Goal: Information Seeking & Learning: Learn about a topic

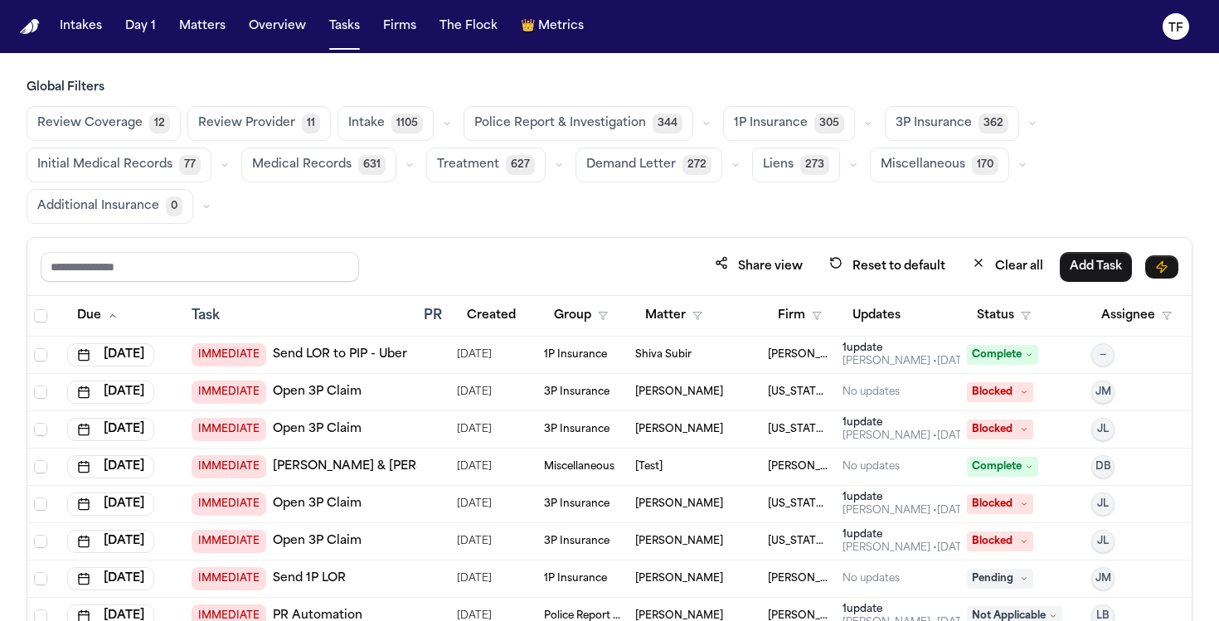
click at [219, 42] on nav "Intakes Day 1 Matters Overview Tasks Firms The Flock 👑 Metrics TF" at bounding box center [609, 26] width 1219 height 53
click at [216, 37] on button "Matters" at bounding box center [203, 27] width 60 height 30
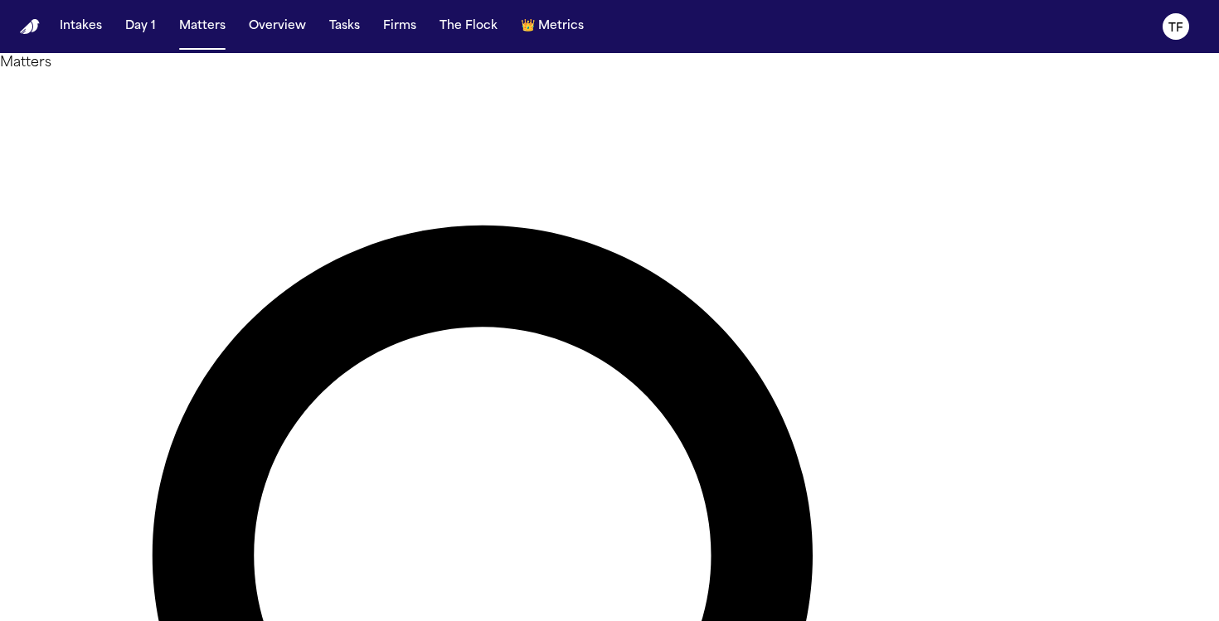
type input "**********"
click at [343, 215] on main "**********" at bounding box center [609, 337] width 1219 height 568
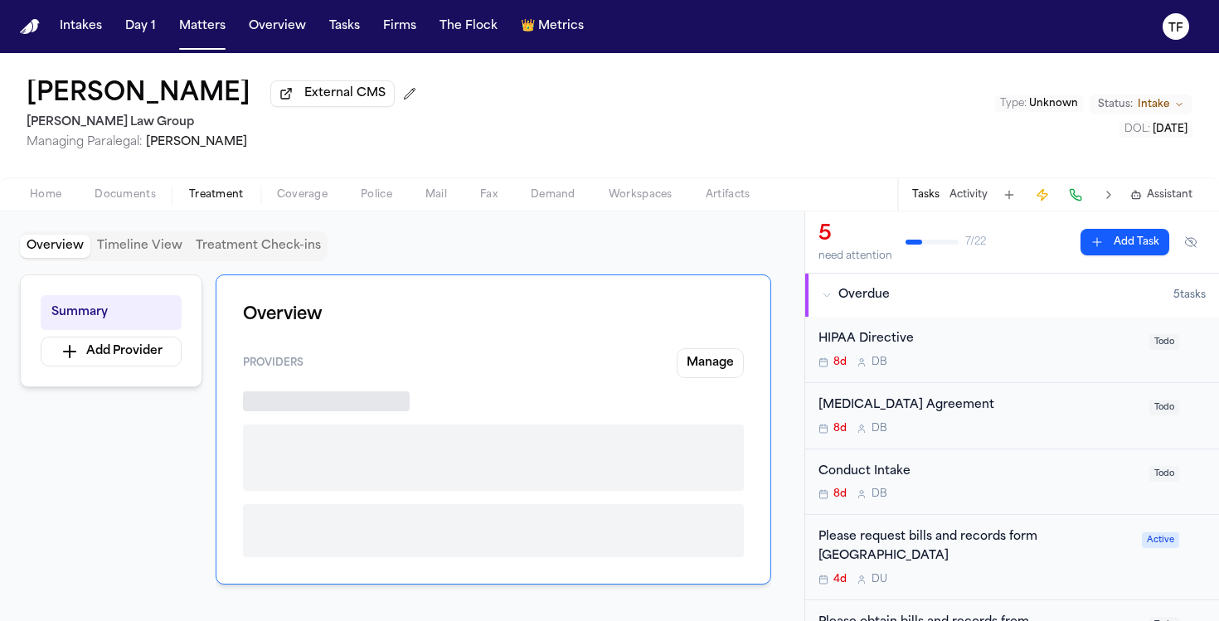
click at [227, 189] on span "Treatment" at bounding box center [216, 194] width 55 height 13
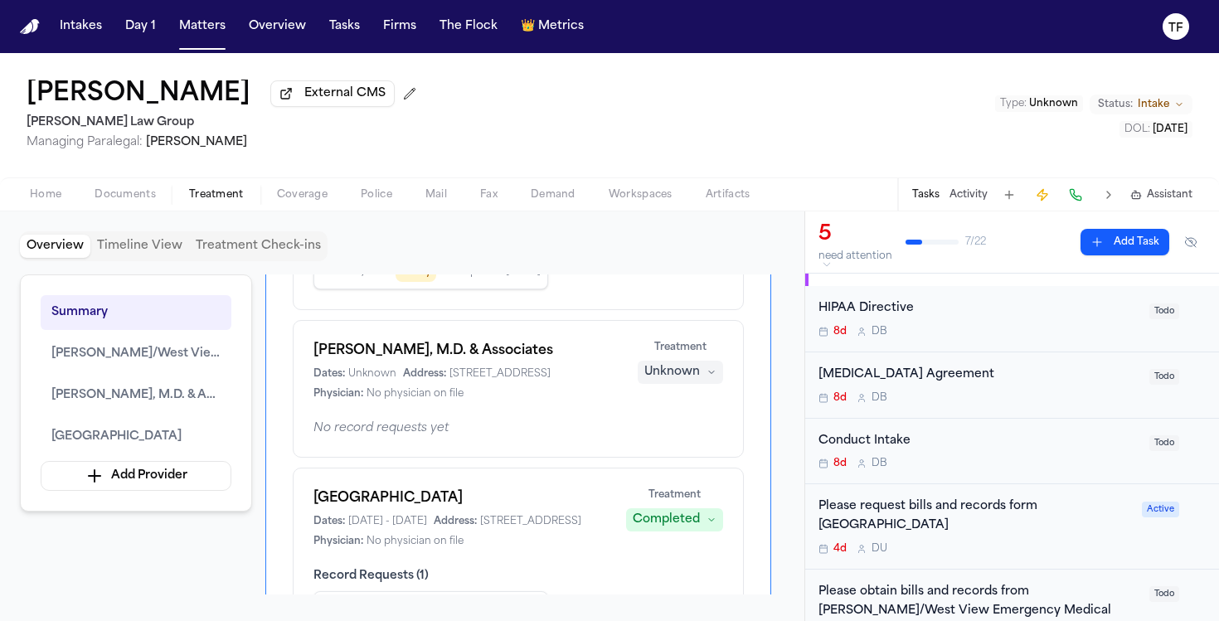
scroll to position [282, 0]
click at [721, 382] on button "Unknown" at bounding box center [680, 370] width 85 height 23
click at [449, 399] on div "Martin G. Gregorio, M.D. & Associates Dates: Unknown Address: 1500 Village Run …" at bounding box center [518, 369] width 410 height 60
click at [700, 382] on button "Unknown" at bounding box center [680, 370] width 85 height 23
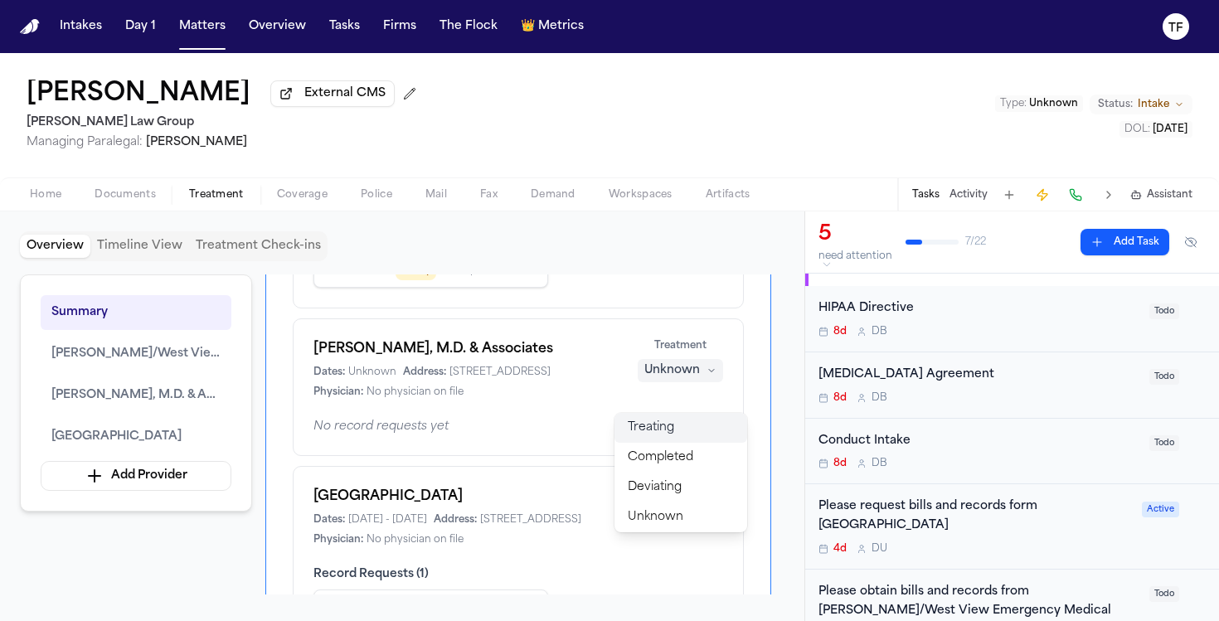
click at [686, 420] on button "Treating" at bounding box center [681, 428] width 133 height 30
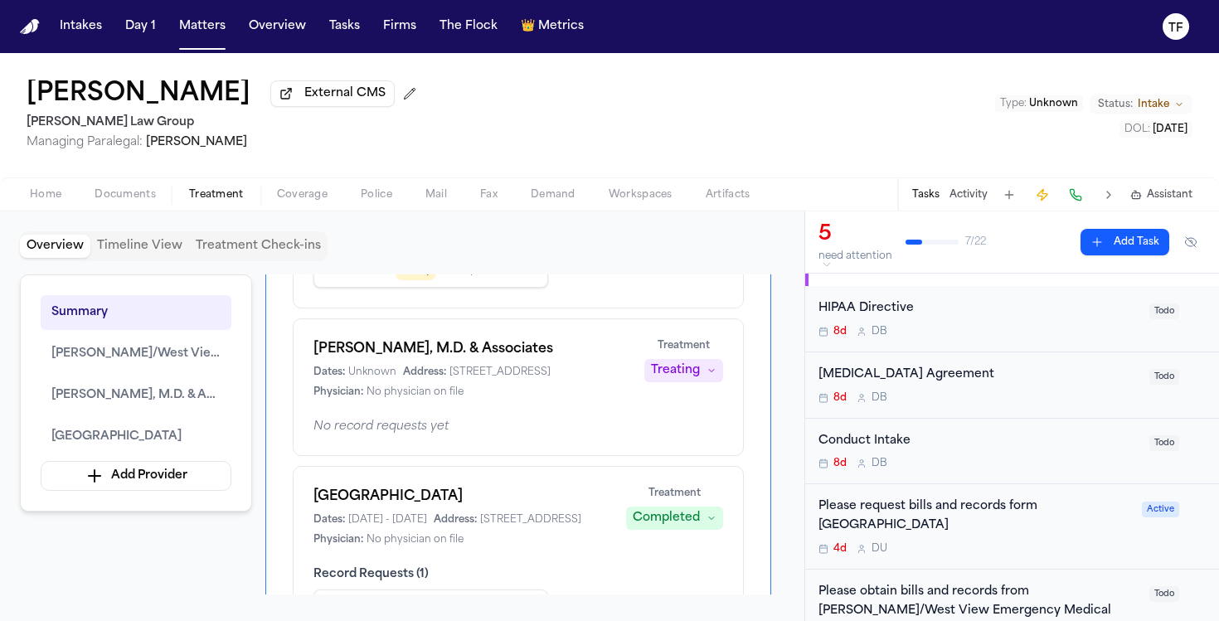
click at [691, 379] on div "Treating" at bounding box center [675, 370] width 49 height 17
click at [517, 399] on div "Martin G. Gregorio, M.D. & Associates Dates: Unknown Address: 1500 Village Run …" at bounding box center [518, 369] width 410 height 60
drag, startPoint x: 591, startPoint y: 374, endPoint x: 312, endPoint y: 375, distance: 279.5
click at [312, 375] on div "Martin G. Gregorio, M.D. & Associates Dates: Unknown Address: 1500 Village Run …" at bounding box center [518, 387] width 451 height 138
click at [479, 359] on h1 "Martin G. Gregorio, M.D. & Associates" at bounding box center [468, 349] width 311 height 20
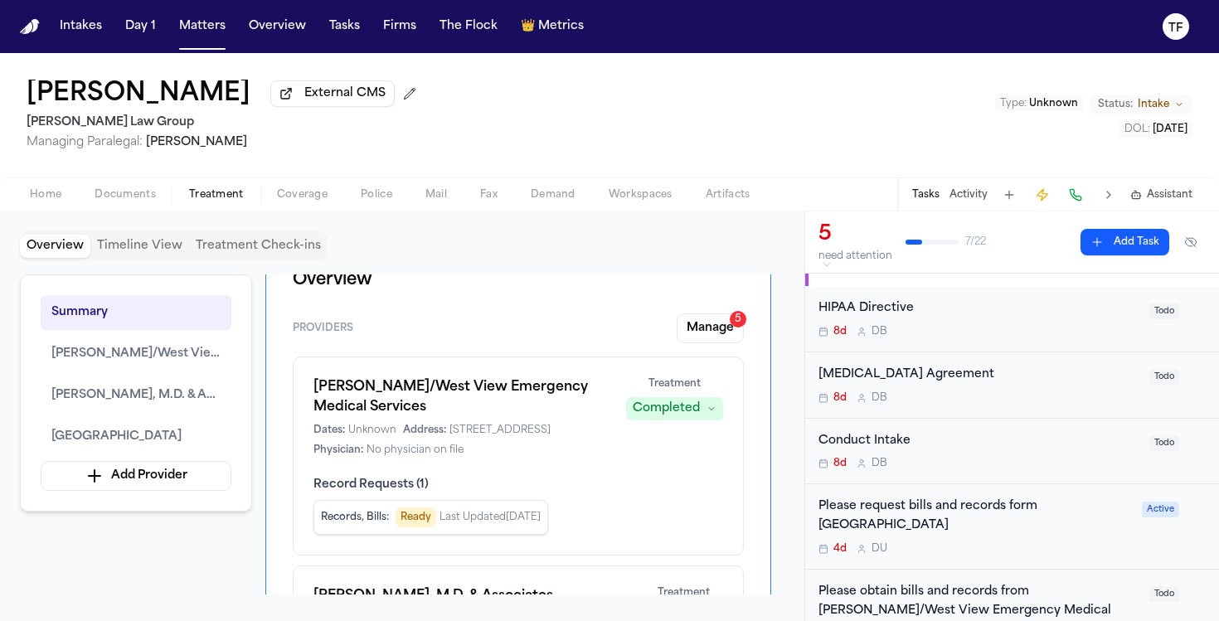
scroll to position [0, 0]
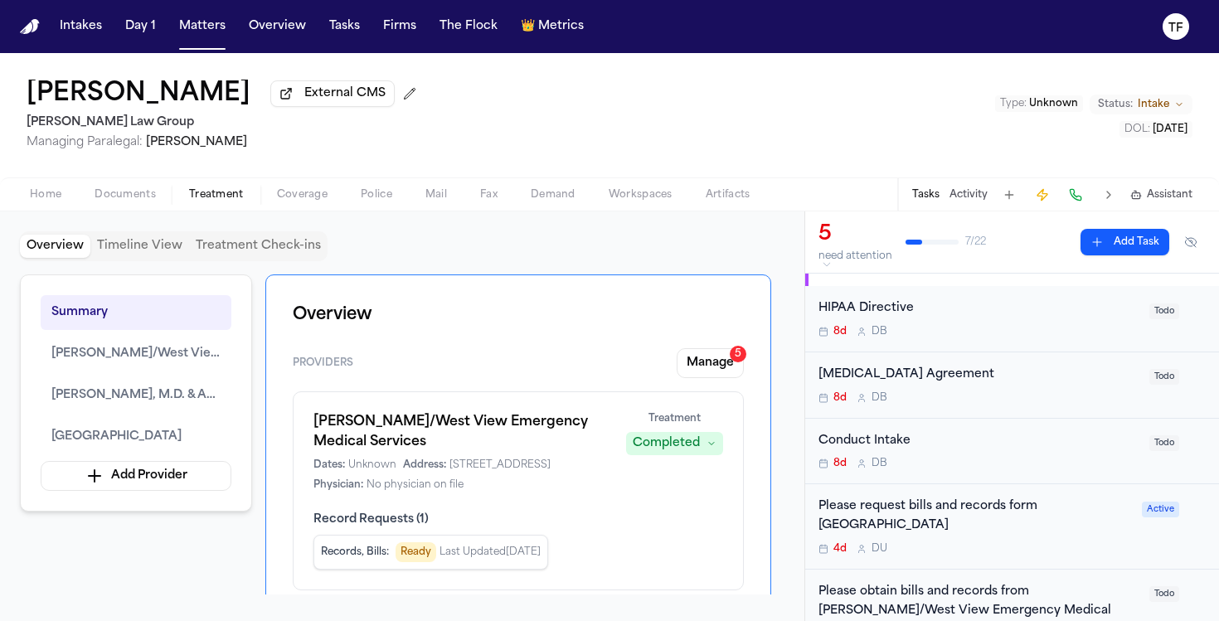
click at [974, 202] on button "Activity" at bounding box center [969, 194] width 38 height 13
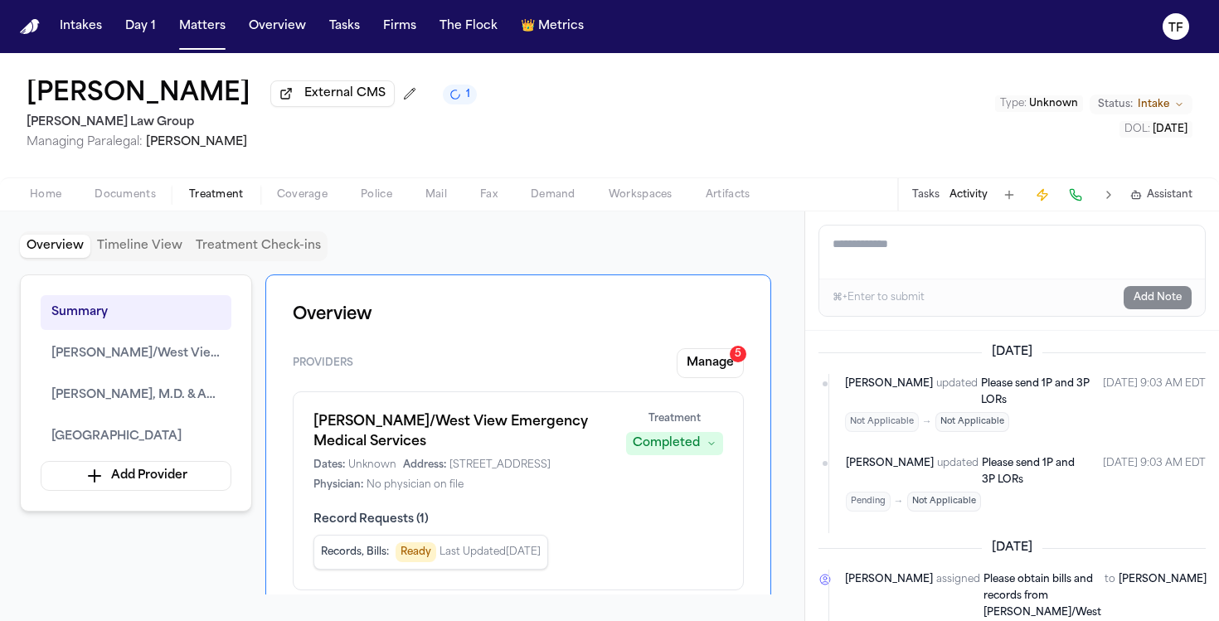
click at [939, 270] on textarea "Add a note to this matter" at bounding box center [1012, 252] width 386 height 53
click at [191, 26] on button "Matters" at bounding box center [203, 27] width 60 height 30
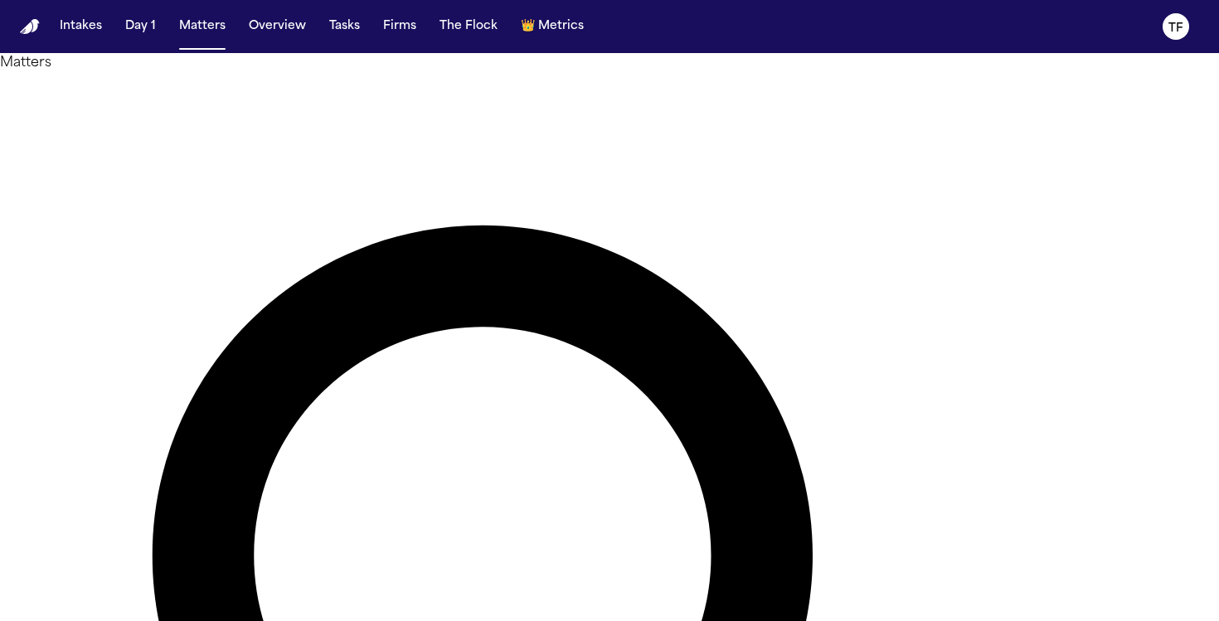
type input "********"
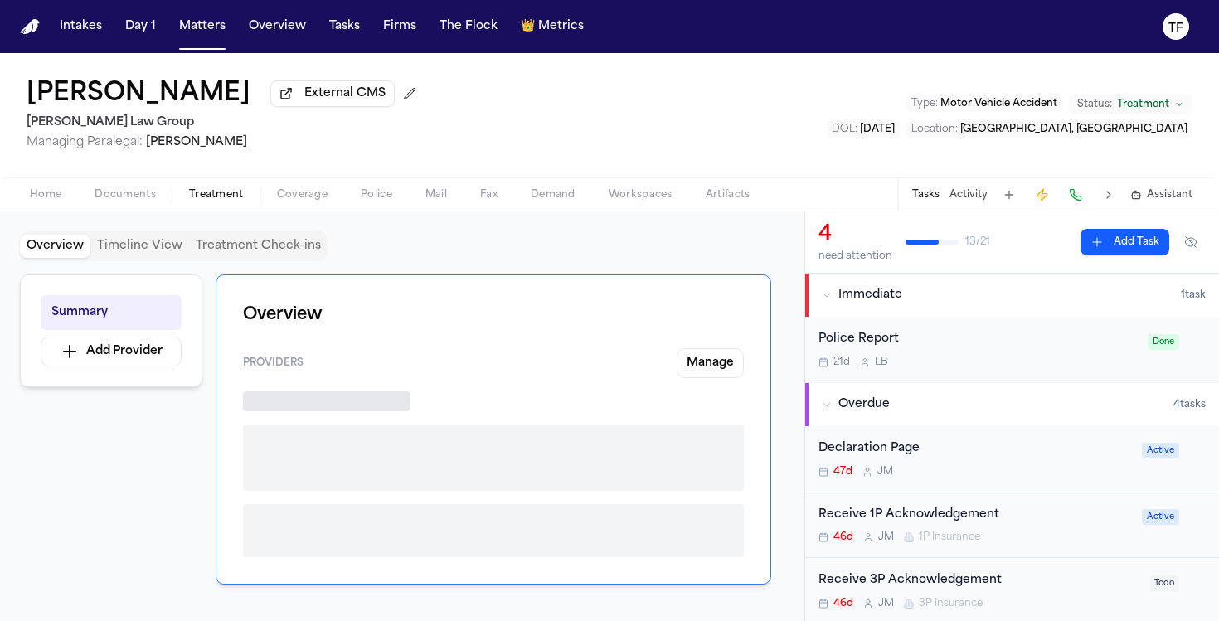
click at [229, 199] on span "Treatment" at bounding box center [216, 194] width 55 height 13
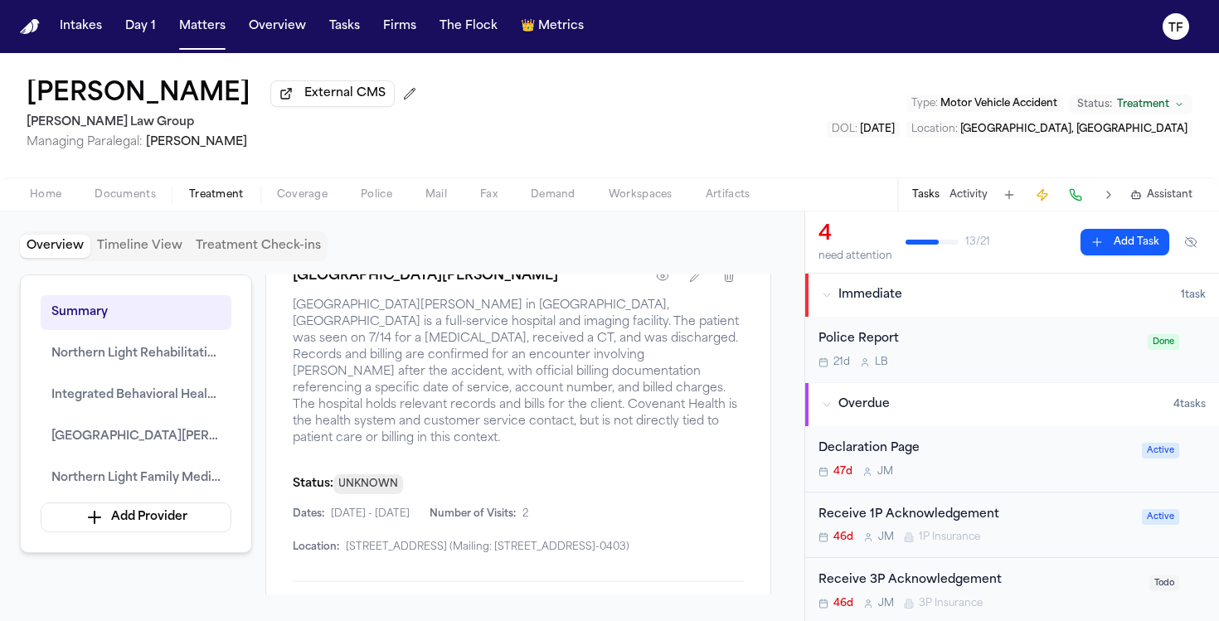
scroll to position [1996, 0]
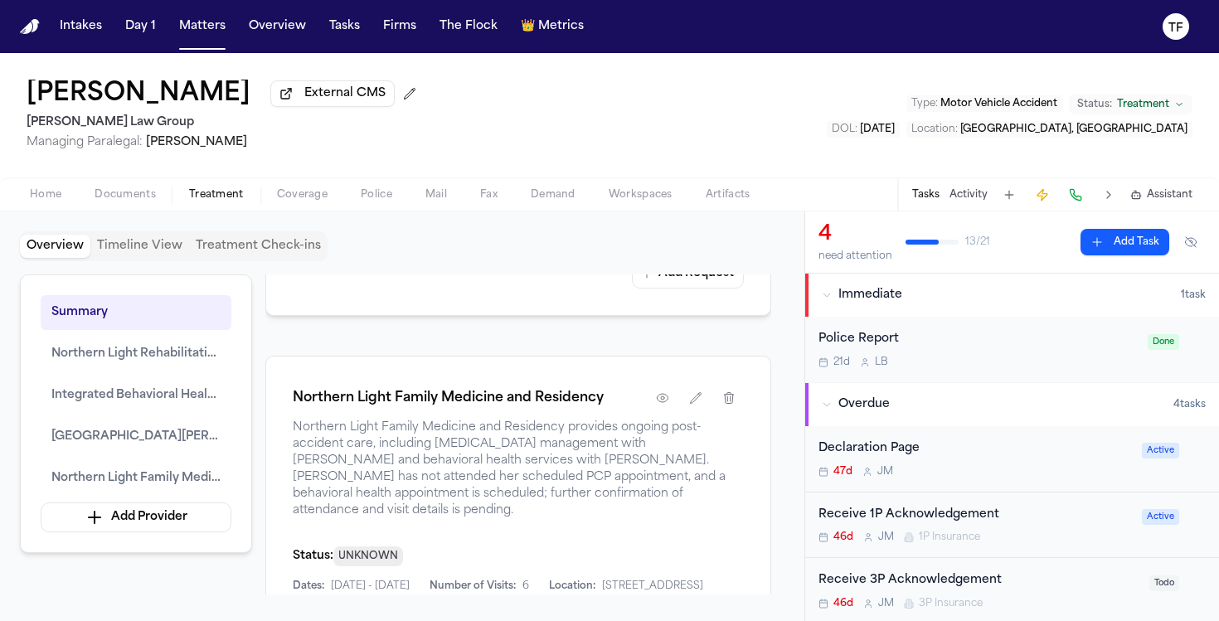
click at [983, 191] on button "Activity" at bounding box center [969, 194] width 38 height 13
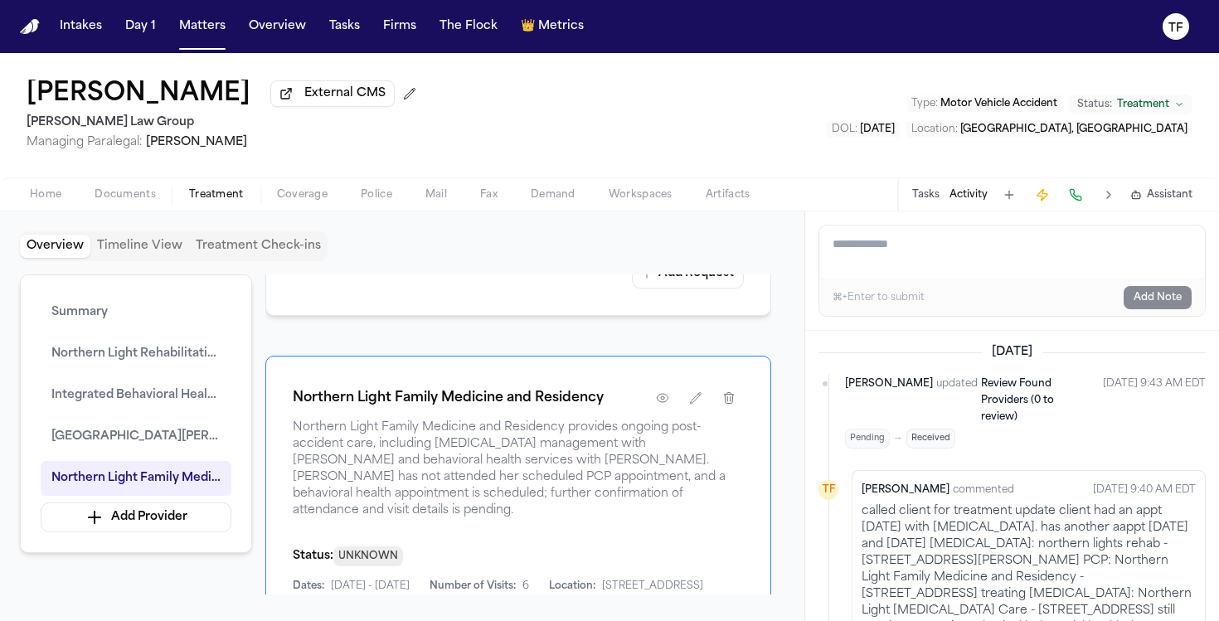
click at [949, 253] on textarea "Add a note to this matter" at bounding box center [1012, 252] width 386 height 53
paste textarea "**********"
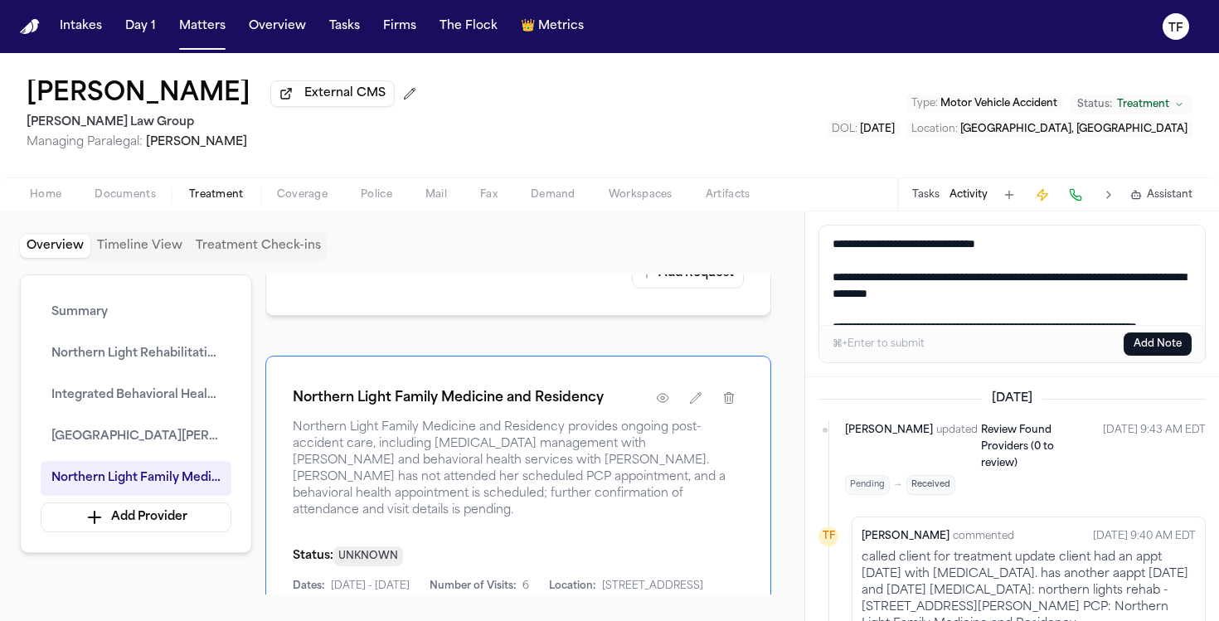
scroll to position [160, 0]
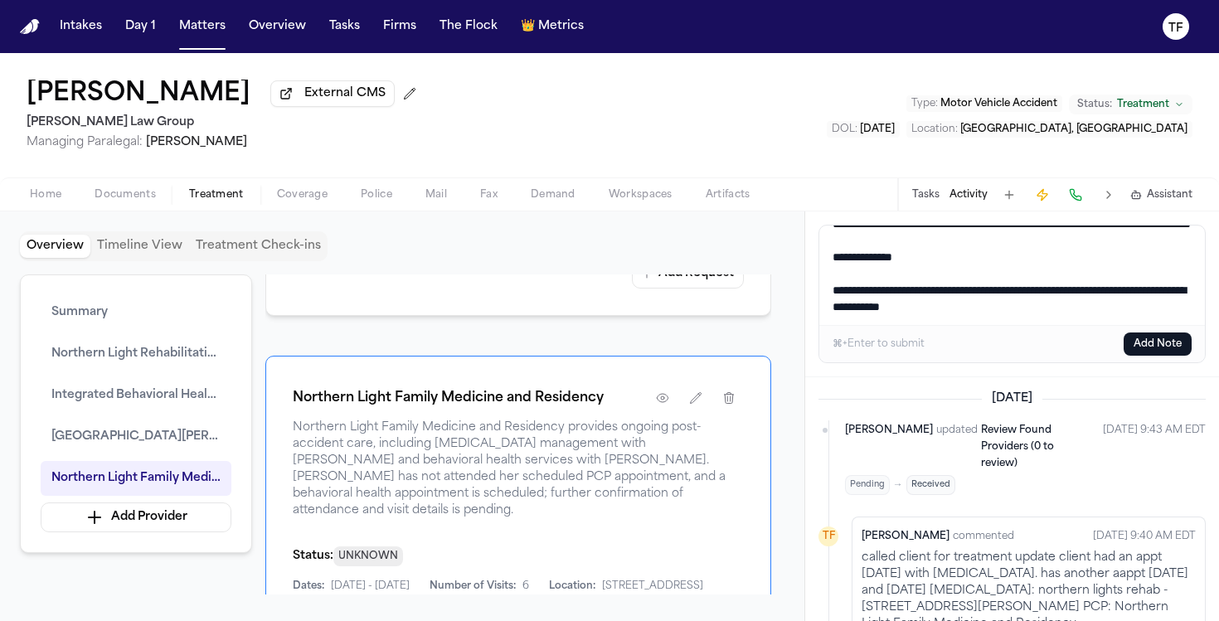
type textarea "**********"
click at [1161, 356] on button "Add Note" at bounding box center [1158, 344] width 68 height 23
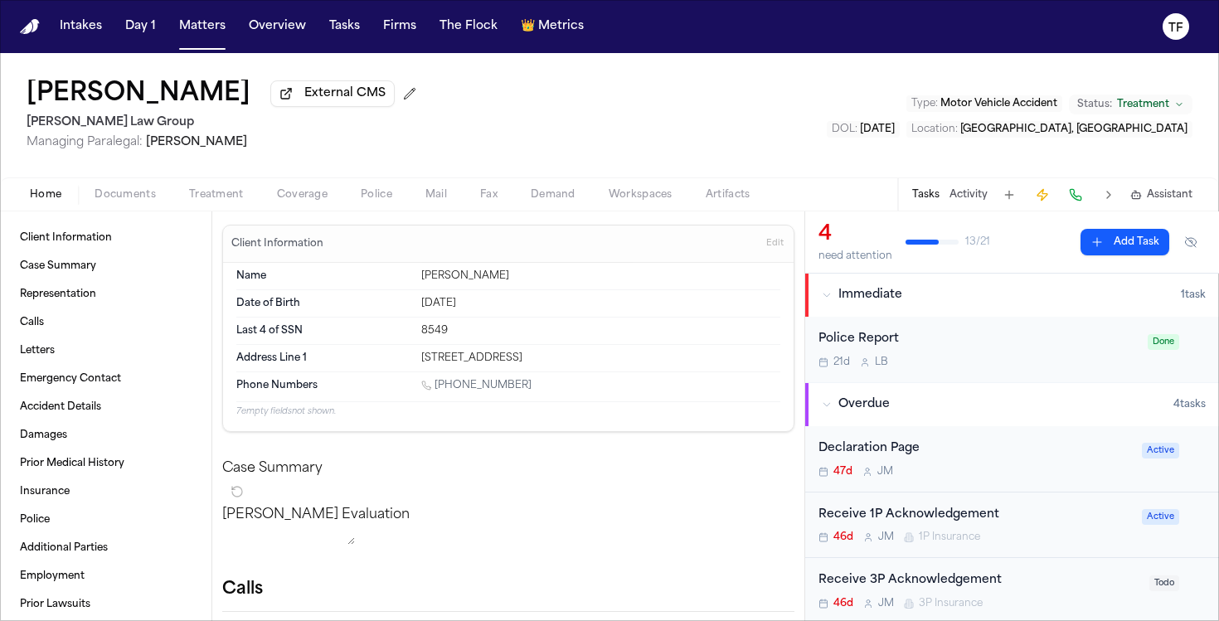
click at [68, 193] on button "Home" at bounding box center [45, 195] width 65 height 20
click at [230, 197] on span "Treatment" at bounding box center [216, 194] width 55 height 13
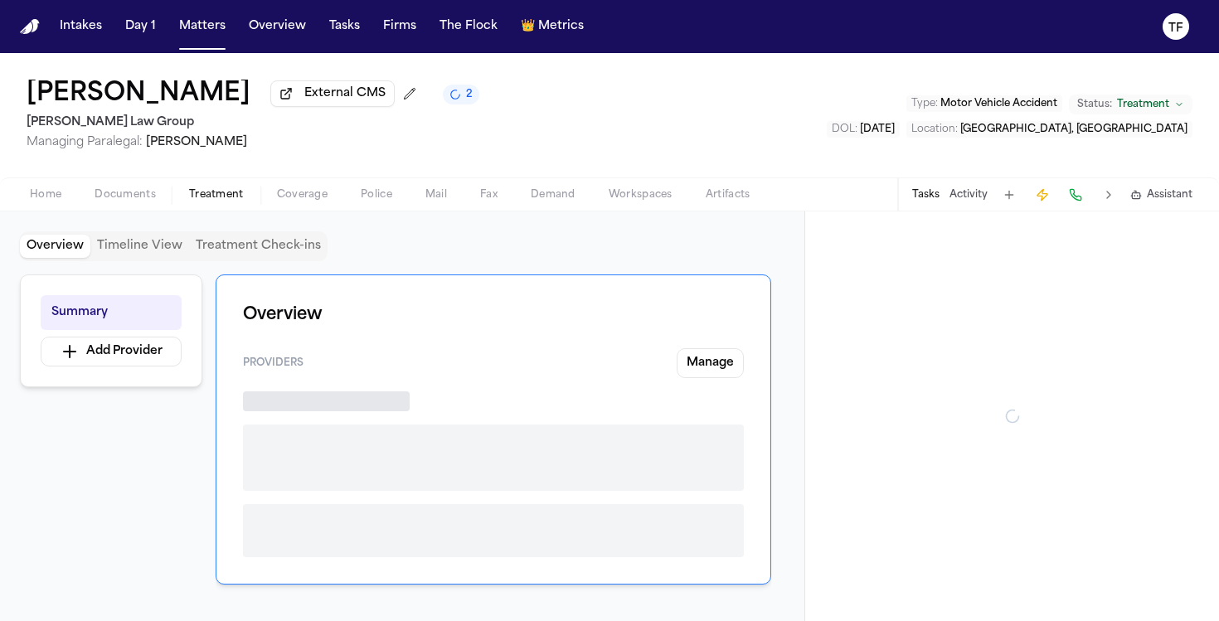
click at [968, 202] on button "Activity" at bounding box center [969, 194] width 38 height 13
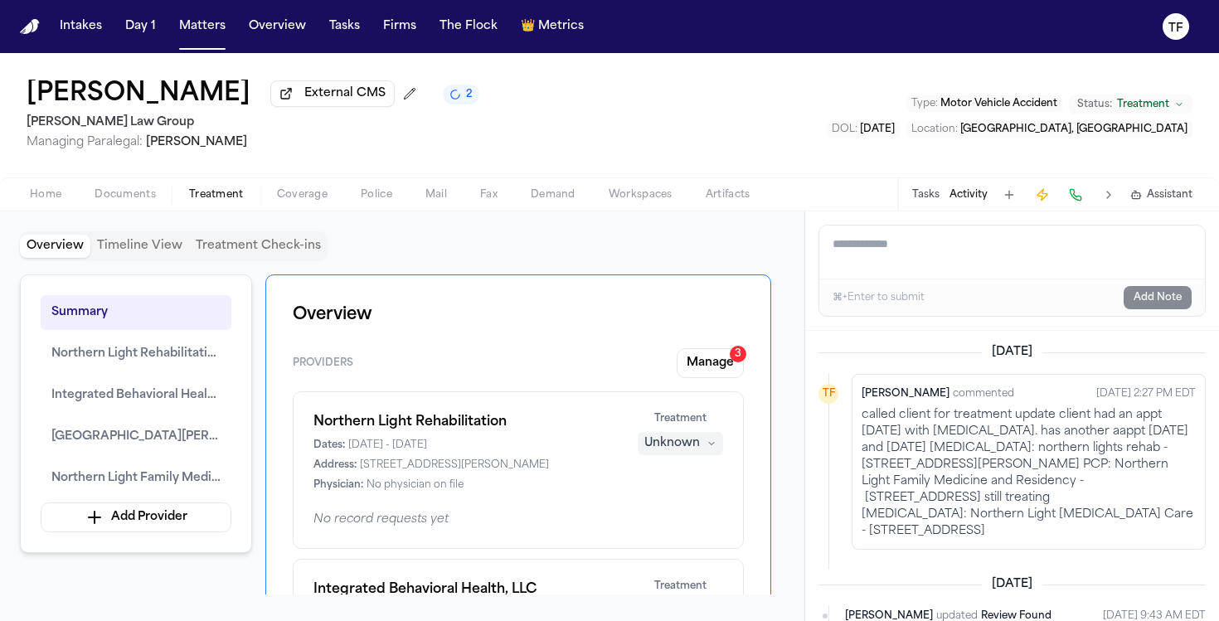
click at [443, 104] on button "2" at bounding box center [461, 95] width 36 height 20
click at [962, 432] on p "called client for treatment update client had an appt [DATE] with [MEDICAL_DATA…" at bounding box center [1029, 473] width 334 height 133
drag, startPoint x: 1147, startPoint y: 531, endPoint x: 847, endPoint y: 423, distance: 319.0
click at [847, 423] on li "TF [PERSON_NAME] commented [DATE] 2:27 PM EDT called client for treatment updat…" at bounding box center [1012, 462] width 387 height 176
click at [979, 469] on p "called client for treatment update client had an appt [DATE] with [MEDICAL_DATA…" at bounding box center [1029, 473] width 334 height 133
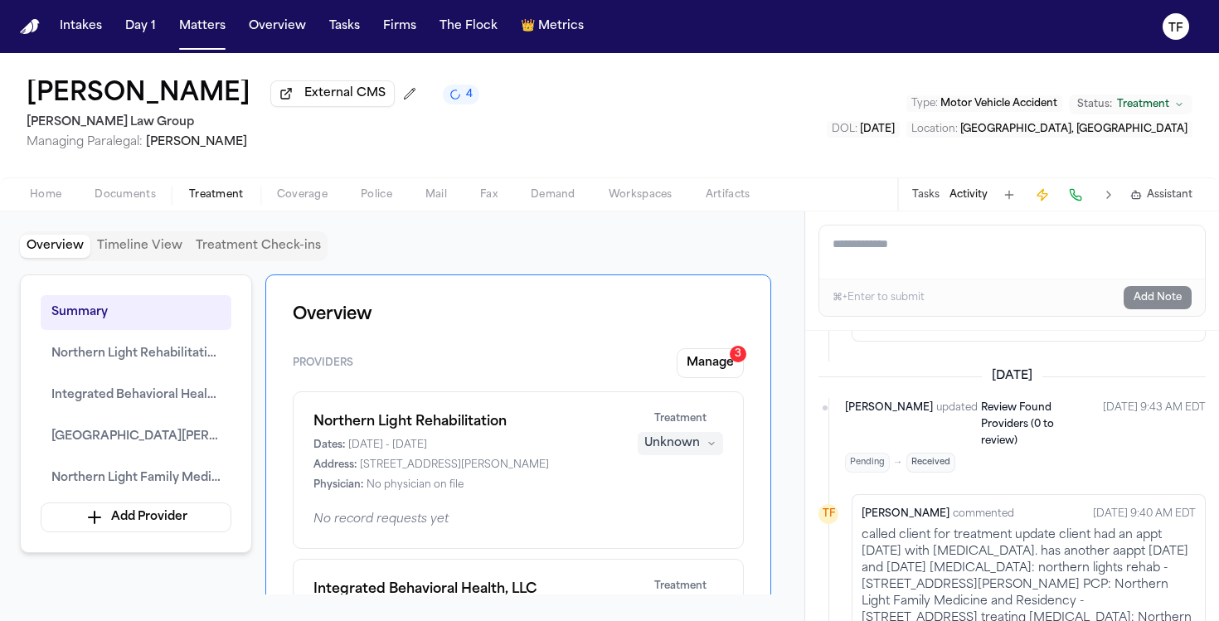
scroll to position [243, 0]
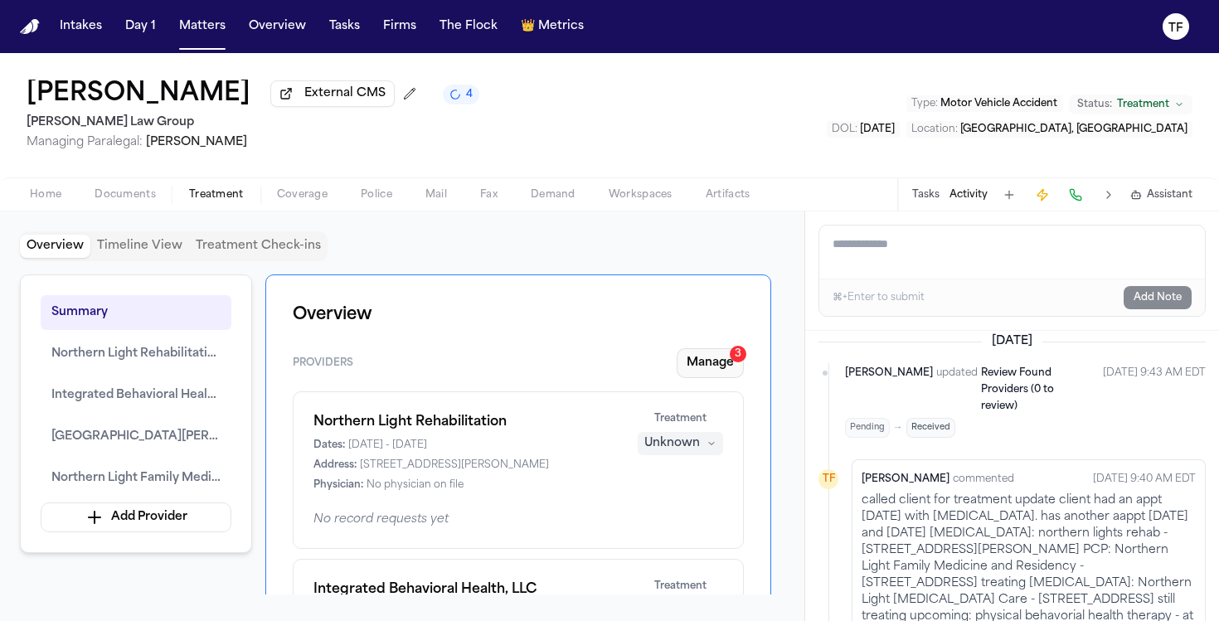
click at [718, 366] on button "Manage 3" at bounding box center [710, 363] width 67 height 30
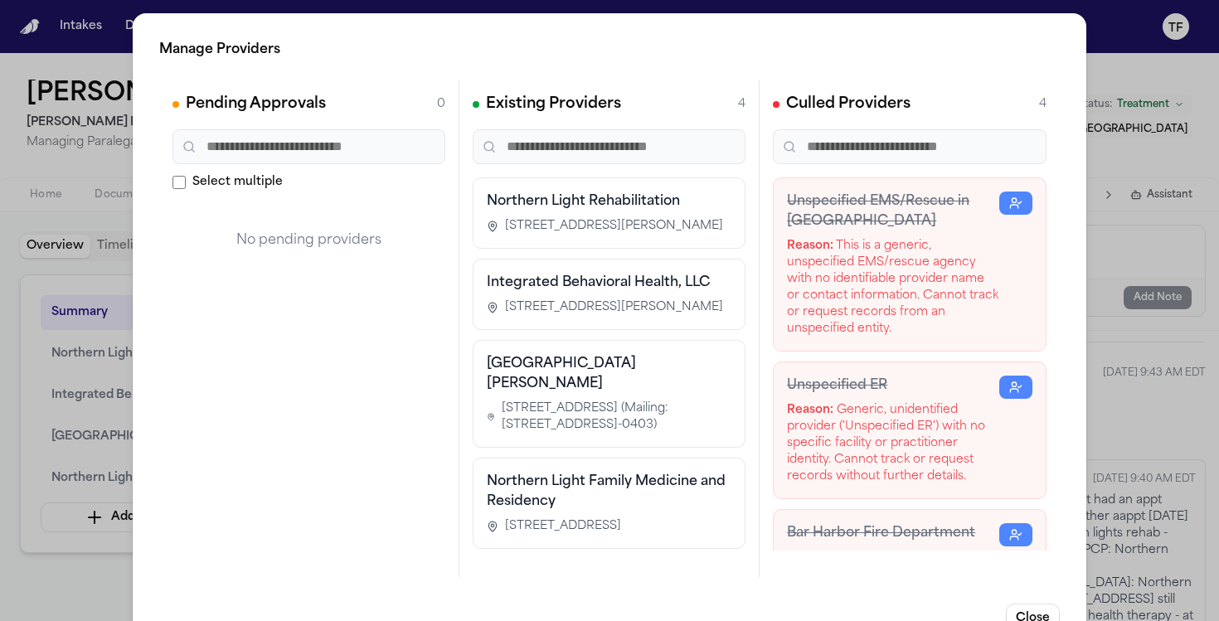
click at [1124, 282] on div "Manage Providers Pending Approvals 0 Select multiple No pending providers Exist…" at bounding box center [609, 336] width 1219 height 673
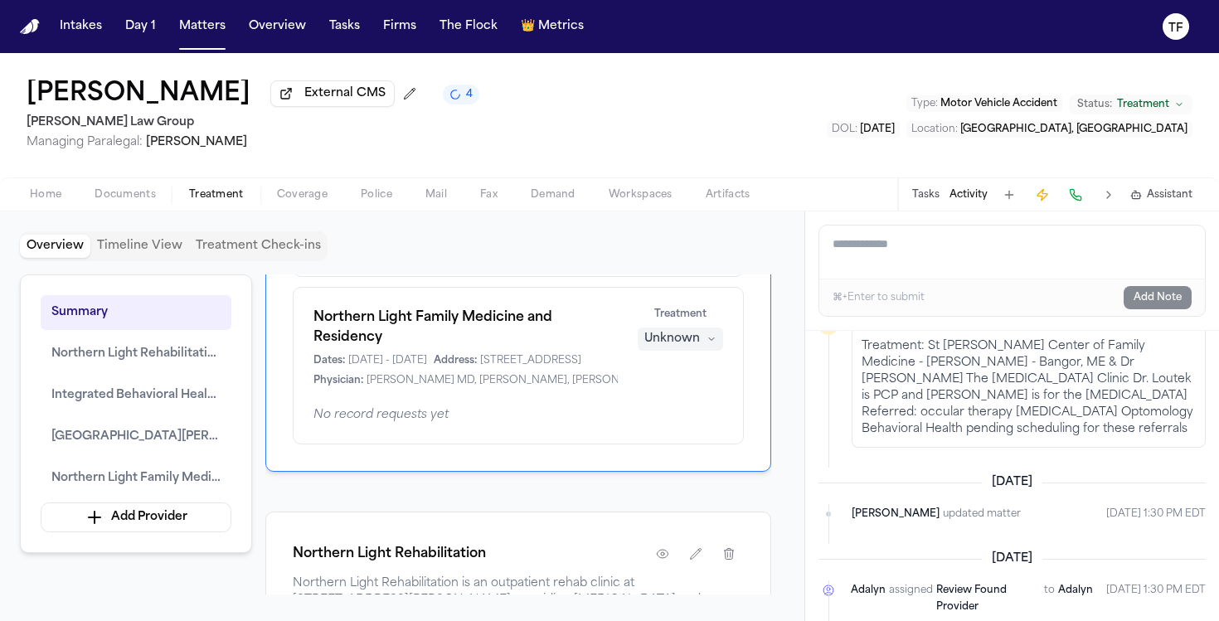
scroll to position [1063, 0]
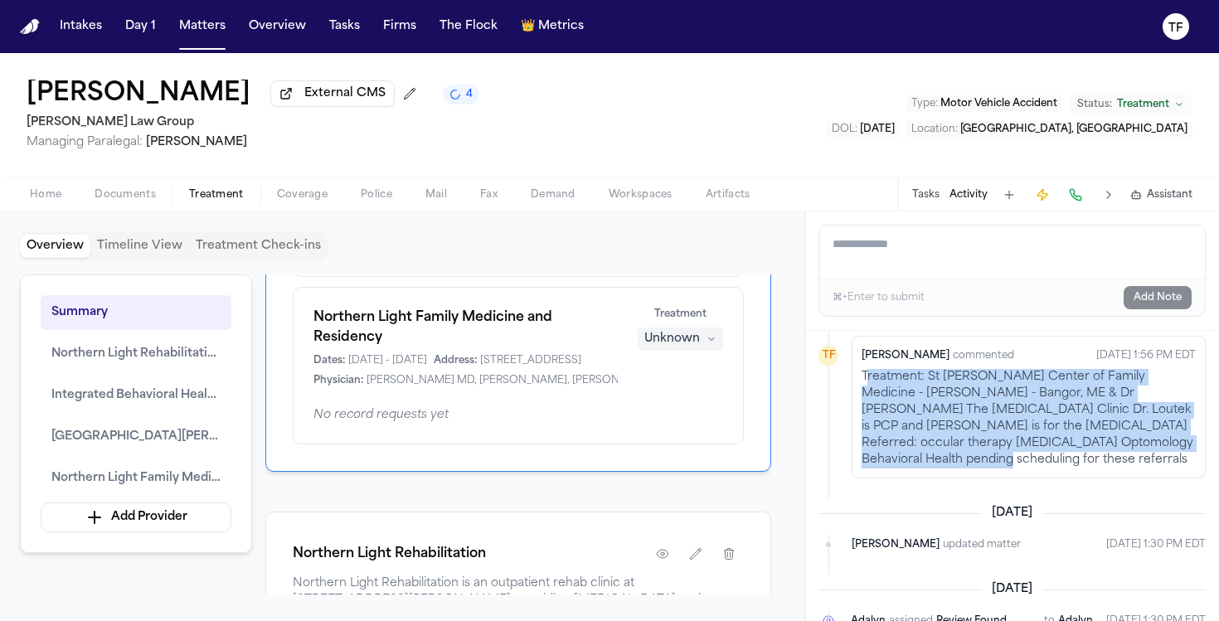
drag, startPoint x: 941, startPoint y: 487, endPoint x: 866, endPoint y: 405, distance: 111.5
click at [866, 405] on p "Treatment: St [PERSON_NAME] Center of Family Medicine - [PERSON_NAME] - Bangor,…" at bounding box center [1029, 419] width 334 height 100
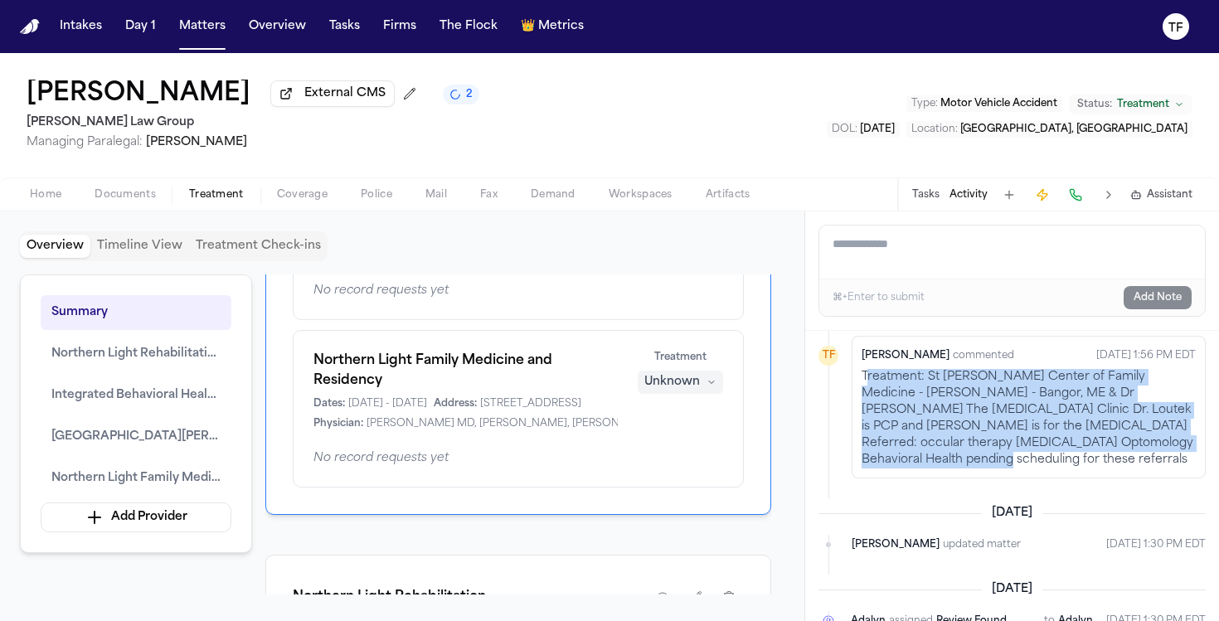
scroll to position [561, 0]
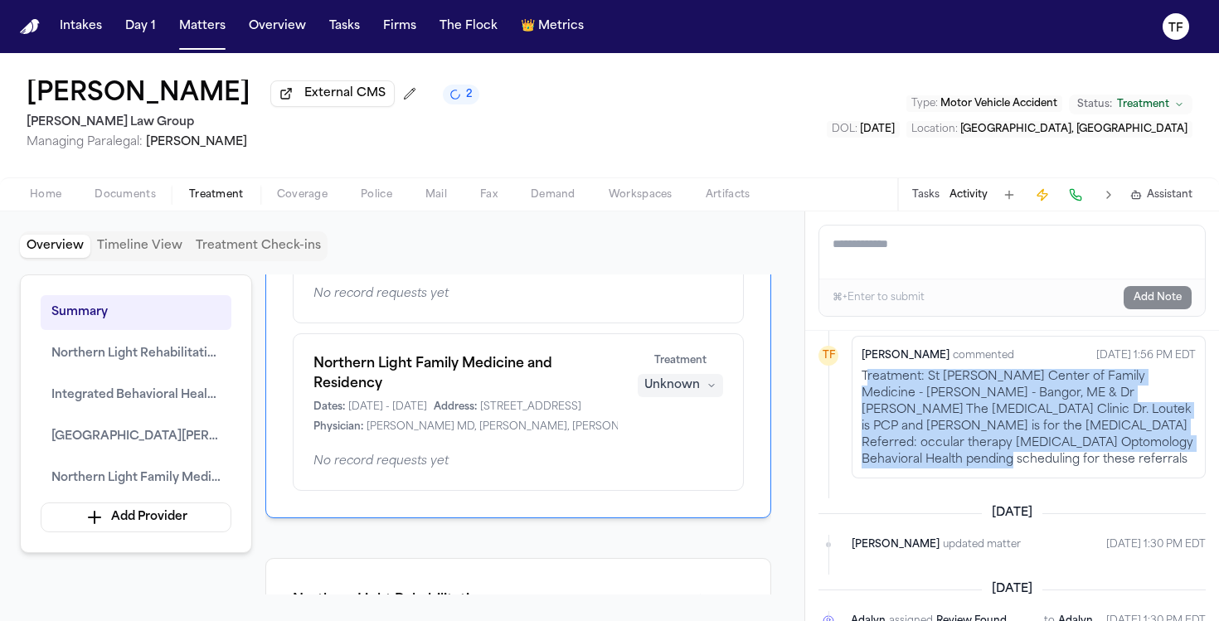
drag, startPoint x: 360, startPoint y: 430, endPoint x: 505, endPoint y: 437, distance: 145.3
click at [505, 434] on div "Dates: [DATE] - [DATE] Address: [STREET_ADDRESS] Physician: [PERSON_NAME][GEOGR…" at bounding box center [465, 417] width 304 height 33
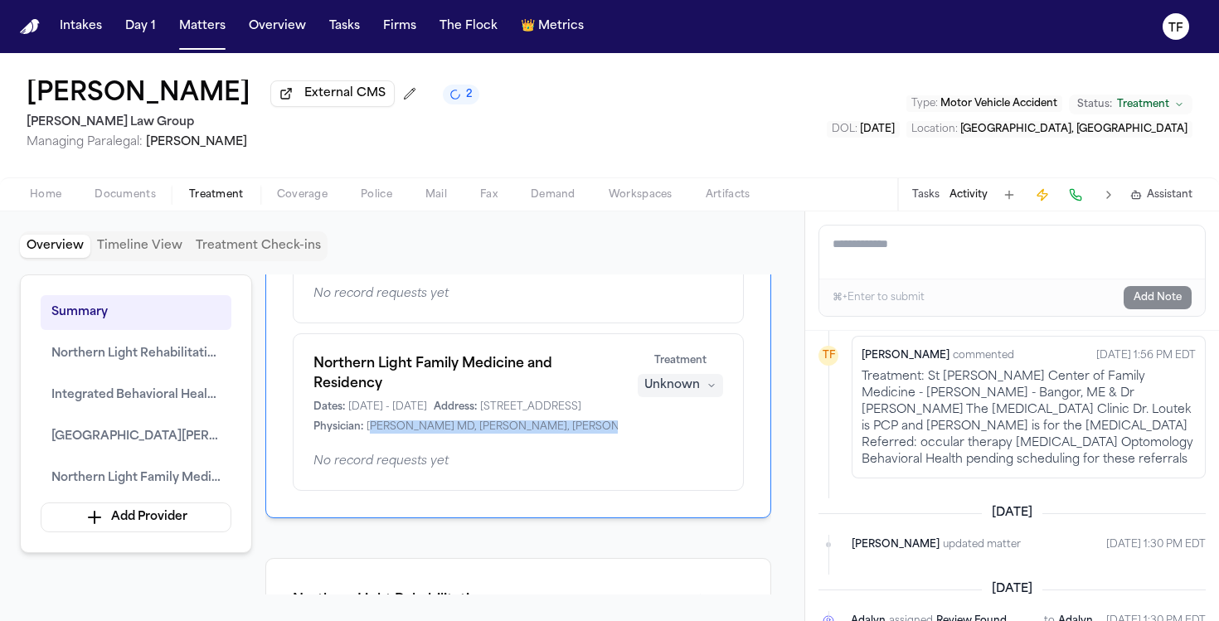
drag, startPoint x: 371, startPoint y: 446, endPoint x: 607, endPoint y: 455, distance: 236.5
click at [607, 434] on span "[PERSON_NAME] MD, [PERSON_NAME], [PERSON_NAME], DO, Dr. [PERSON_NAME] [PERSON_N…" at bounding box center [681, 426] width 629 height 13
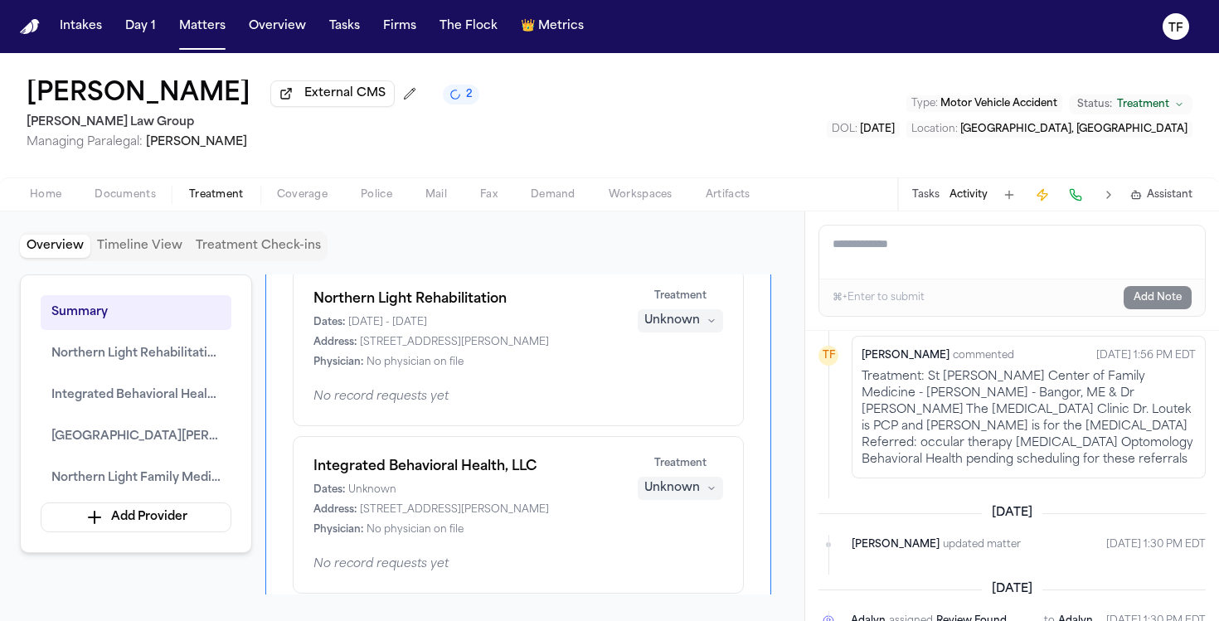
scroll to position [124, 0]
click at [685, 323] on div "Unknown" at bounding box center [672, 320] width 56 height 17
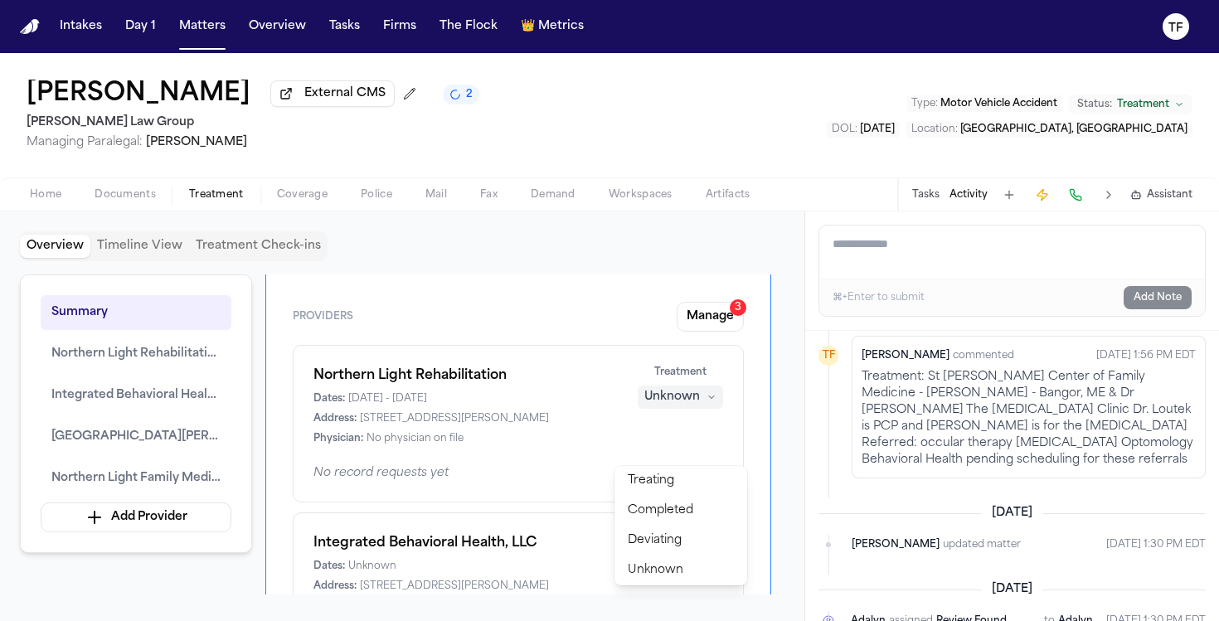
scroll to position [0, 0]
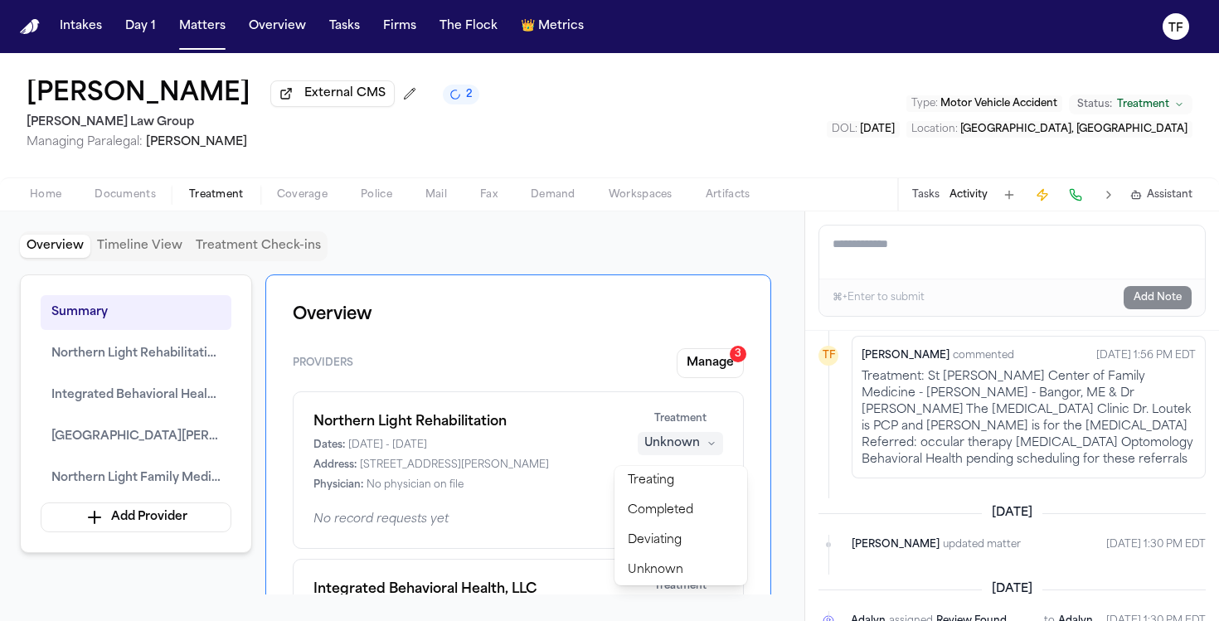
click at [731, 369] on button "Manage 3" at bounding box center [710, 363] width 67 height 30
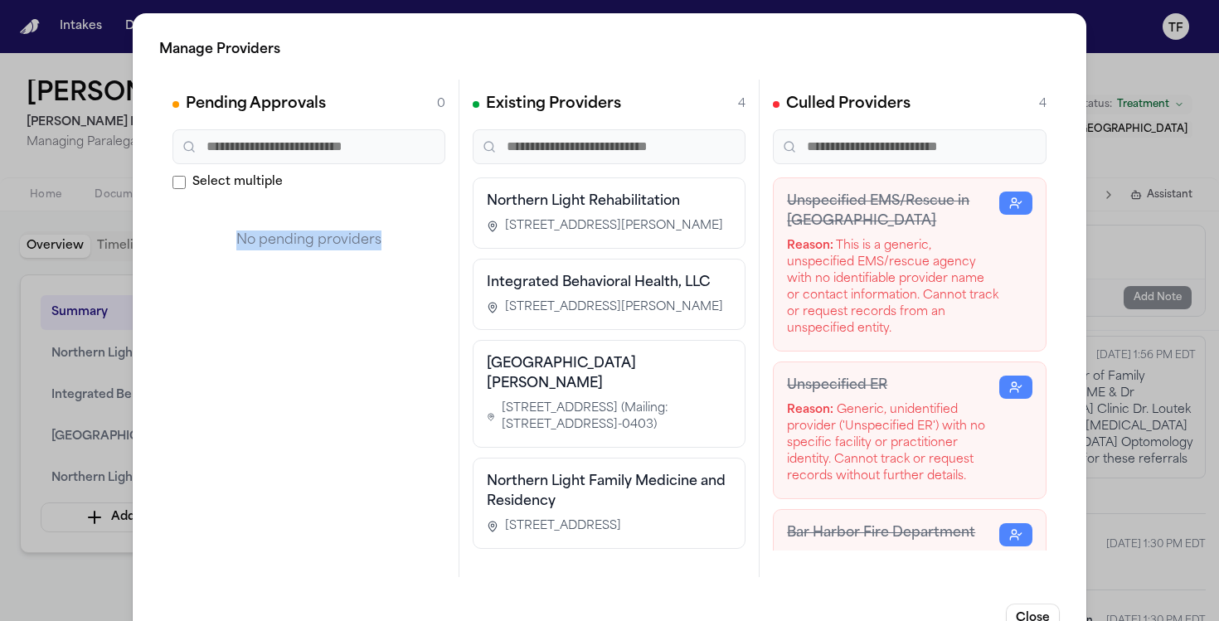
drag, startPoint x: 194, startPoint y: 208, endPoint x: 379, endPoint y: 265, distance: 193.6
click at [393, 321] on div "Pending Approvals 0 Select multiple No pending providers" at bounding box center [309, 329] width 300 height 498
click at [1181, 406] on div "Manage Providers Pending Approvals 0 Select multiple No pending providers Exist…" at bounding box center [609, 336] width 1219 height 673
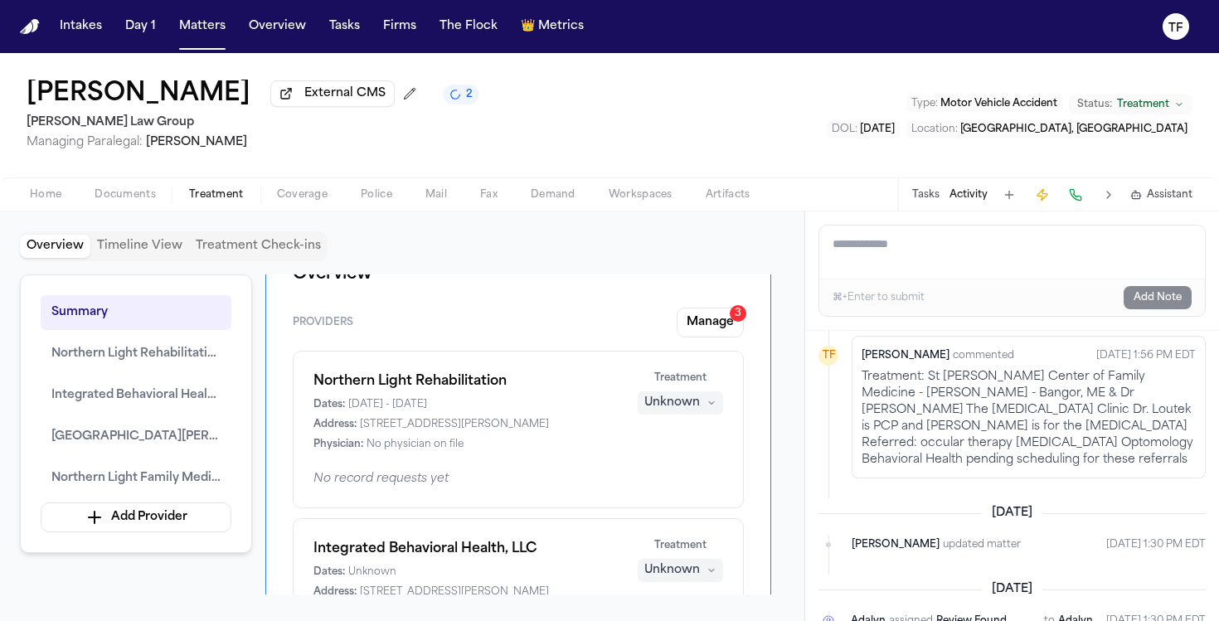
scroll to position [63, 0]
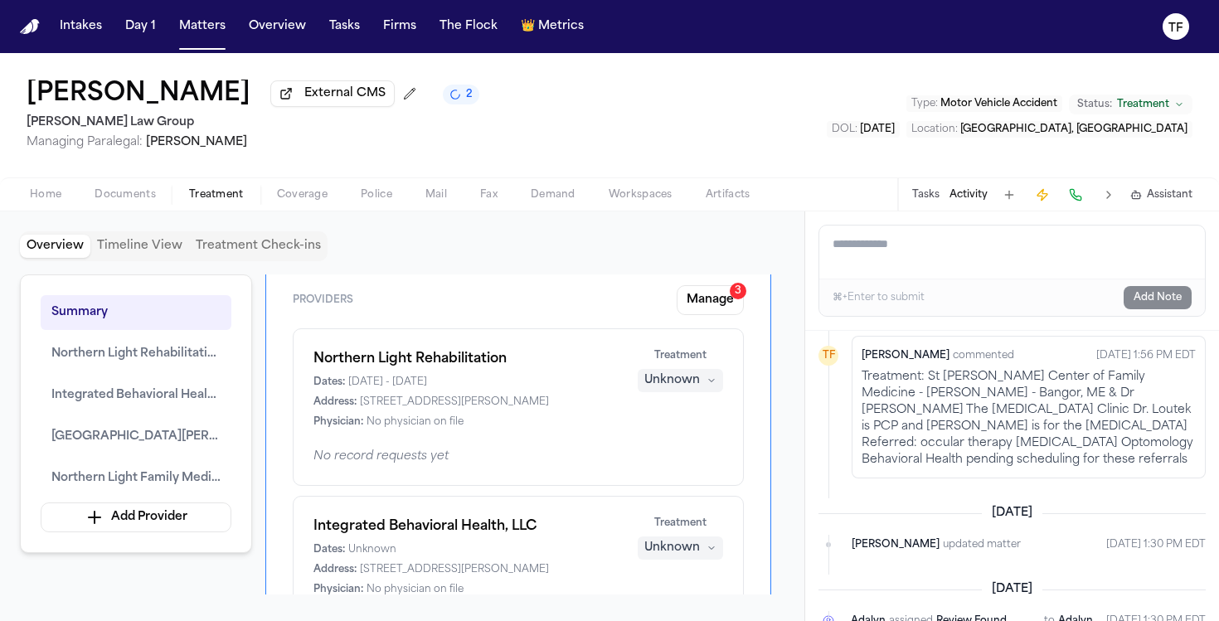
click at [692, 379] on div "Unknown" at bounding box center [672, 380] width 56 height 17
click at [557, 459] on div "Northern Light Rehabilitation Dates: [DATE] - [DATE] Address: [STREET_ADDRESS][…" at bounding box center [518, 407] width 451 height 158
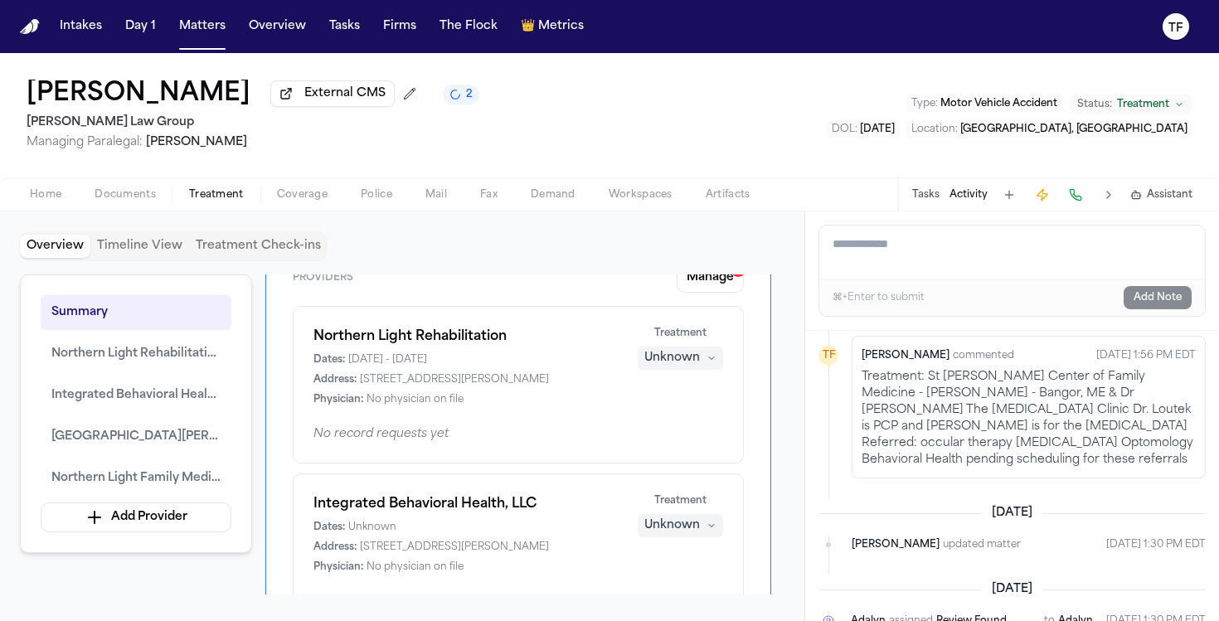
scroll to position [181, 0]
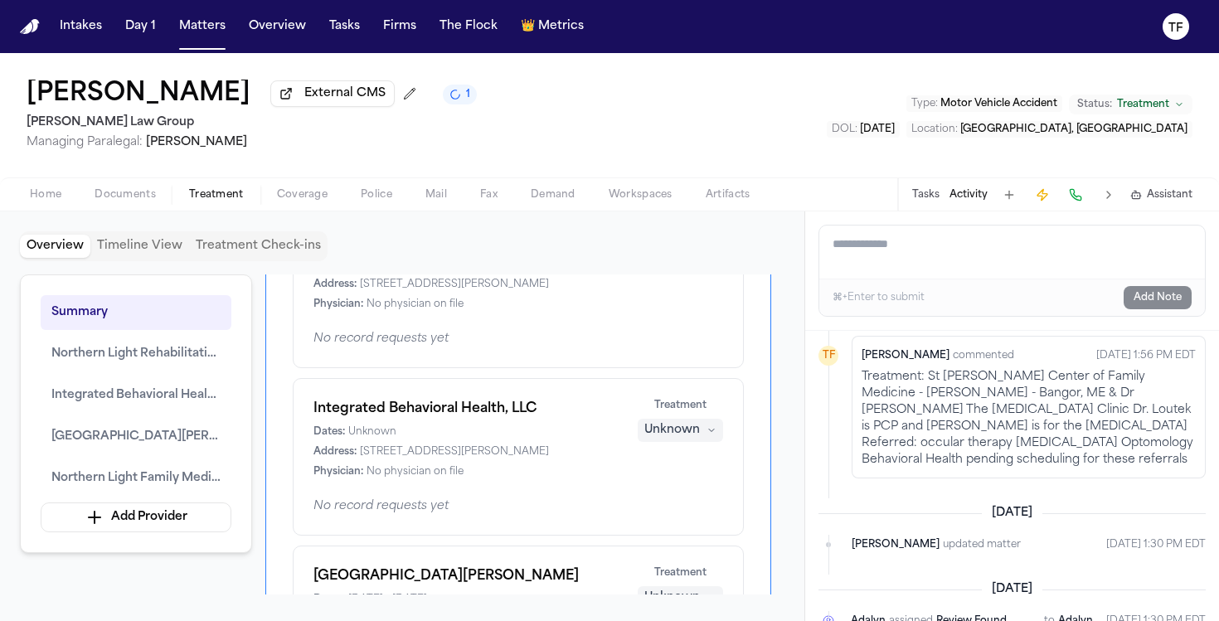
click at [687, 422] on button "Unknown" at bounding box center [680, 430] width 85 height 23
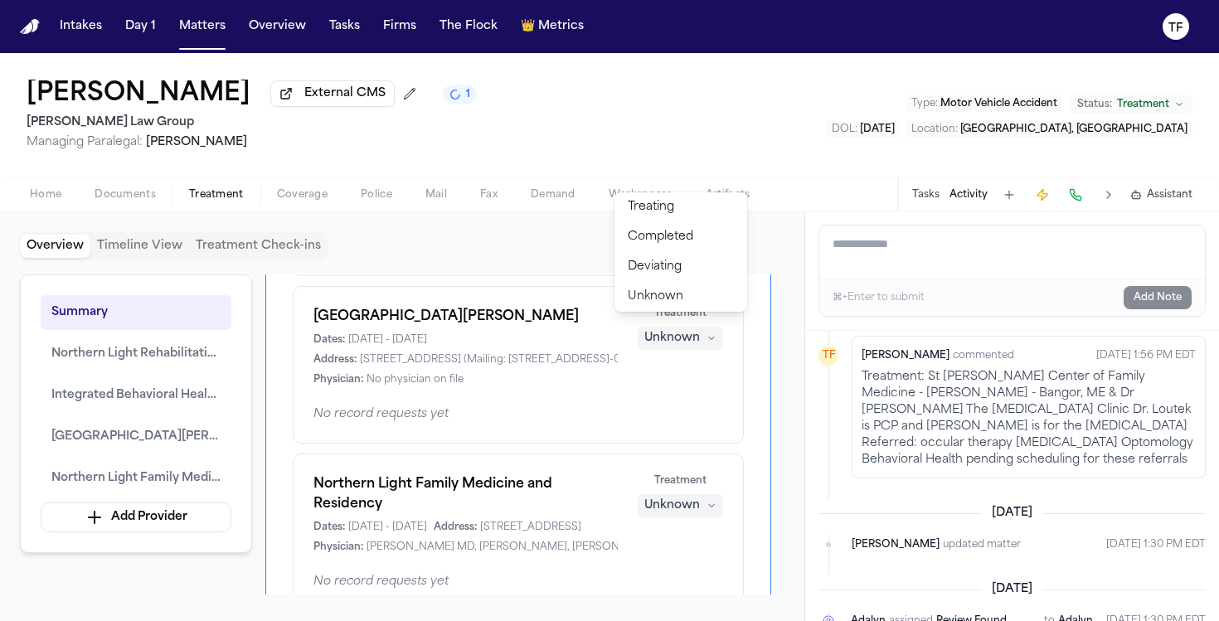
click at [549, 481] on div "Northern Light Rehabilitation Dates: [DATE] - [DATE] Address: [STREET_ADDRESS][…" at bounding box center [518, 281] width 451 height 660
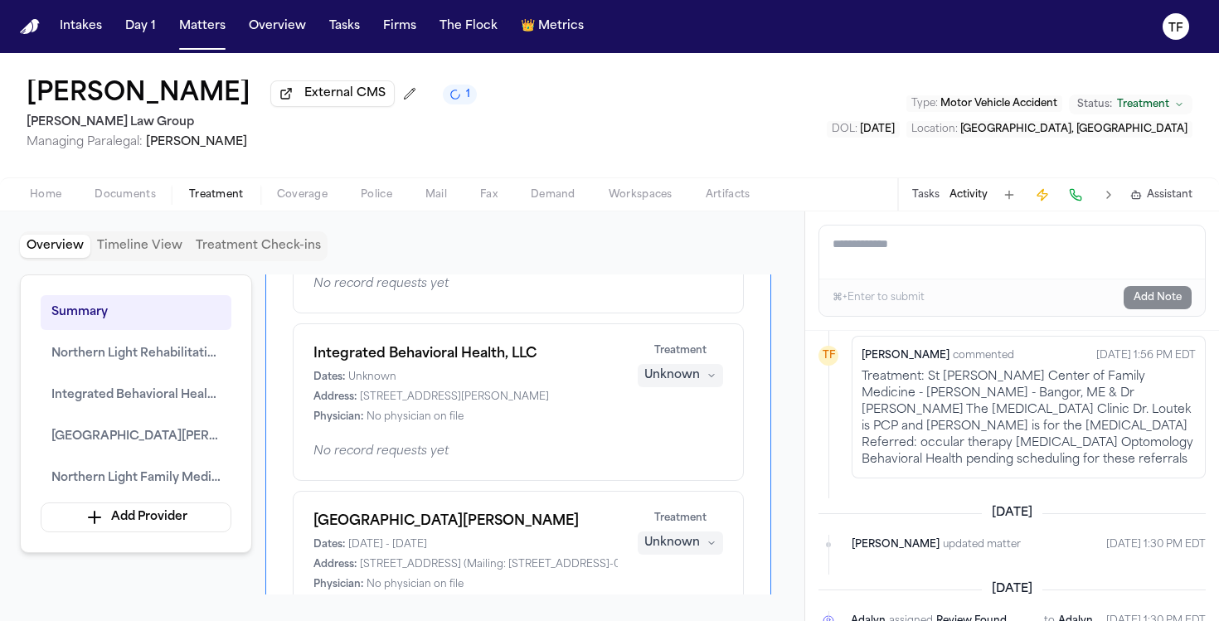
scroll to position [236, 0]
click at [123, 192] on span "Documents" at bounding box center [125, 194] width 61 height 13
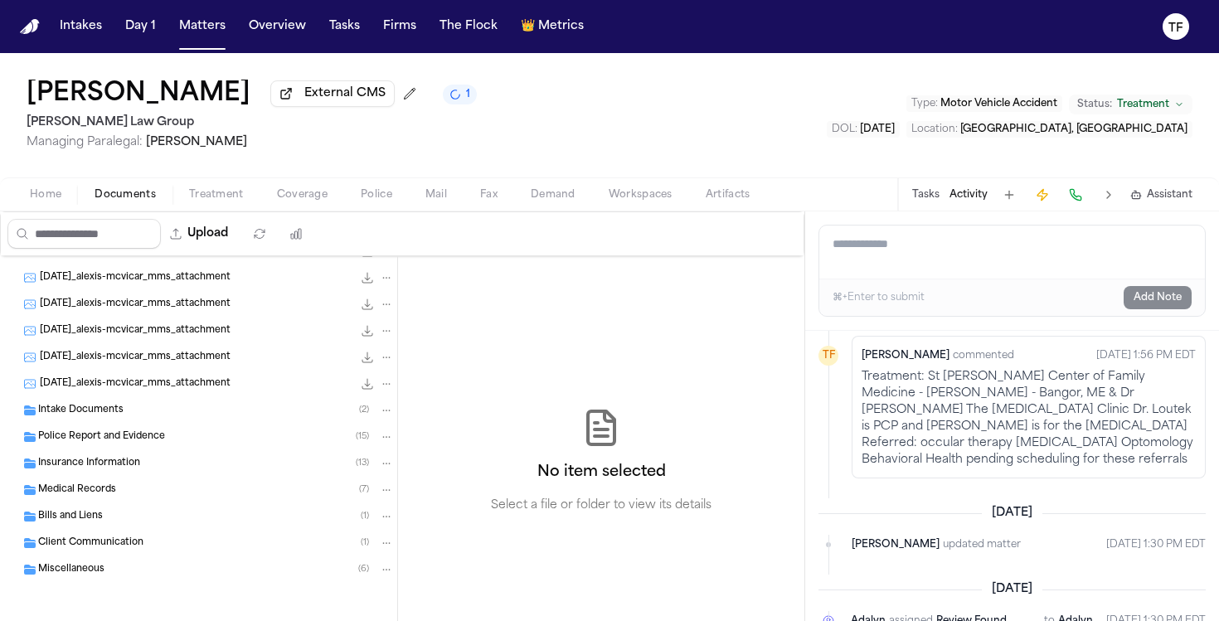
scroll to position [101, 0]
click at [143, 446] on div "Police Report and Evidence ( 15 )" at bounding box center [198, 437] width 397 height 27
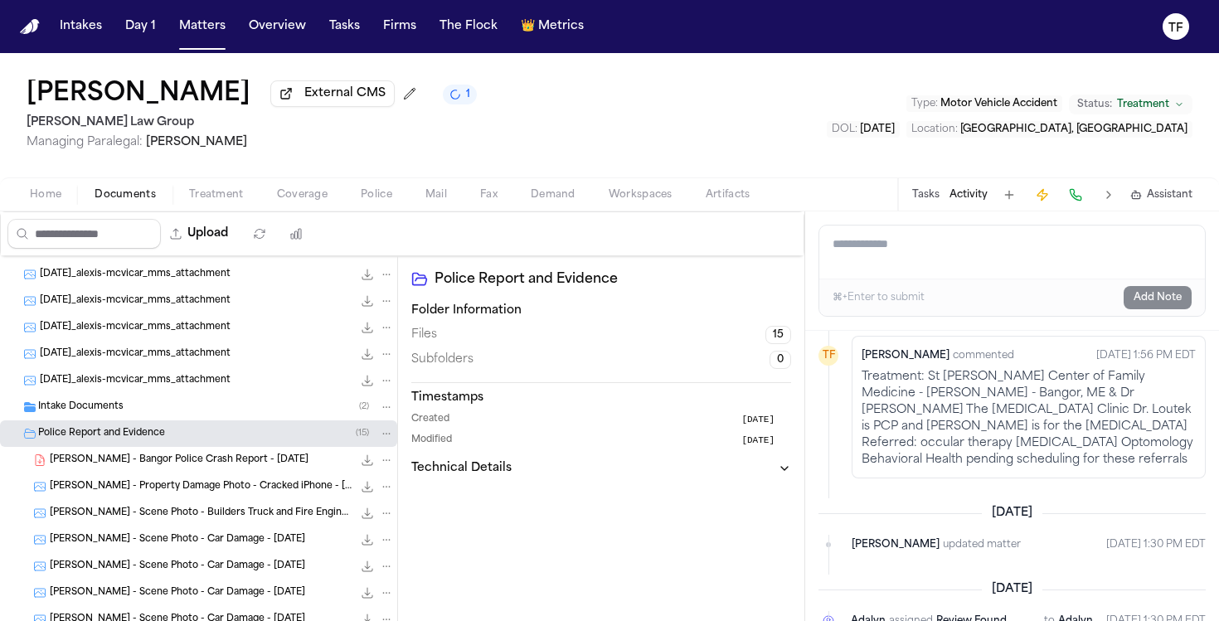
click at [226, 468] on span "[PERSON_NAME] - Bangor Police Crash Report - [DATE]" at bounding box center [179, 461] width 259 height 14
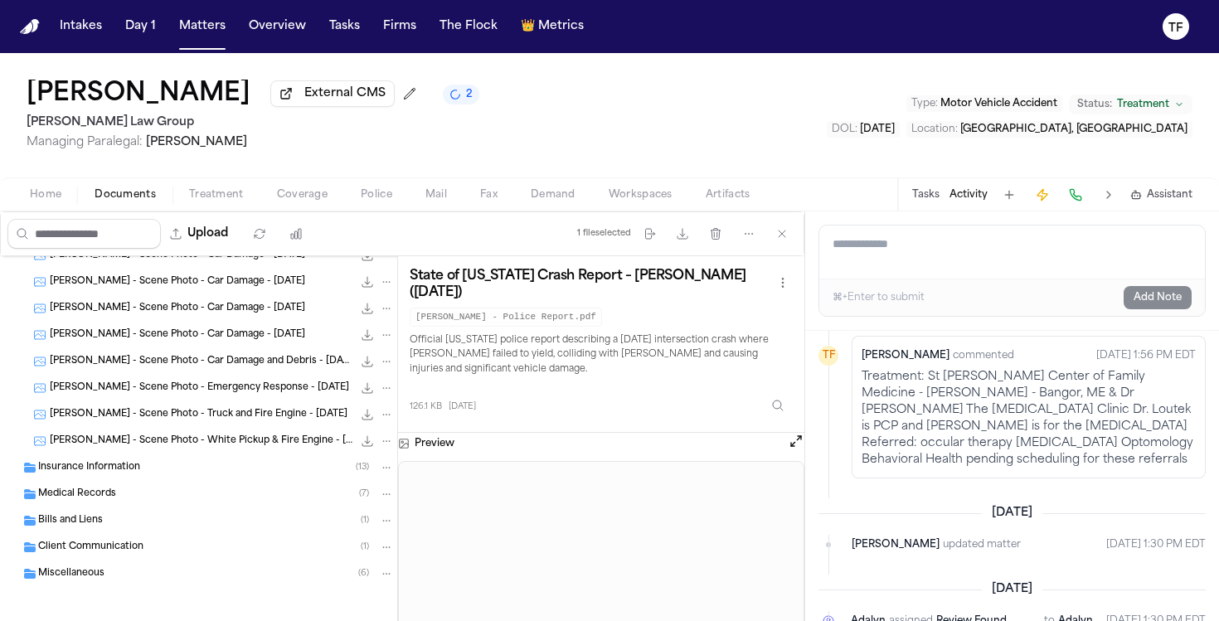
scroll to position [499, 0]
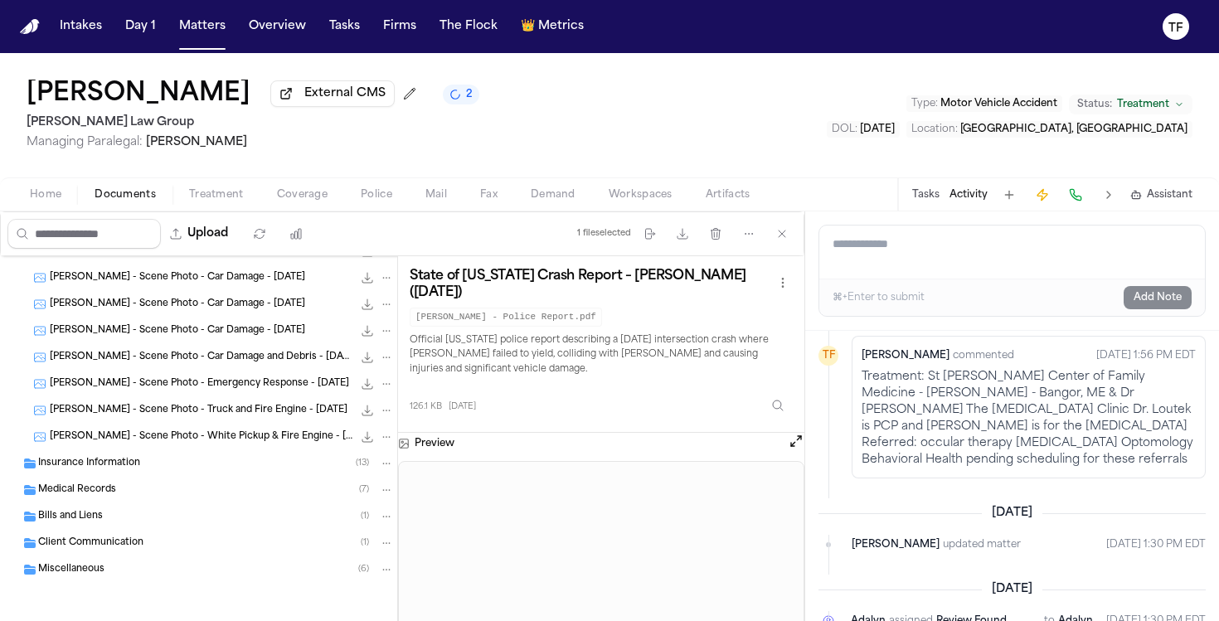
click at [174, 437] on span "[PERSON_NAME] - Scene Photo - White Pickup & Fire Engine - [DATE]" at bounding box center [201, 437] width 303 height 14
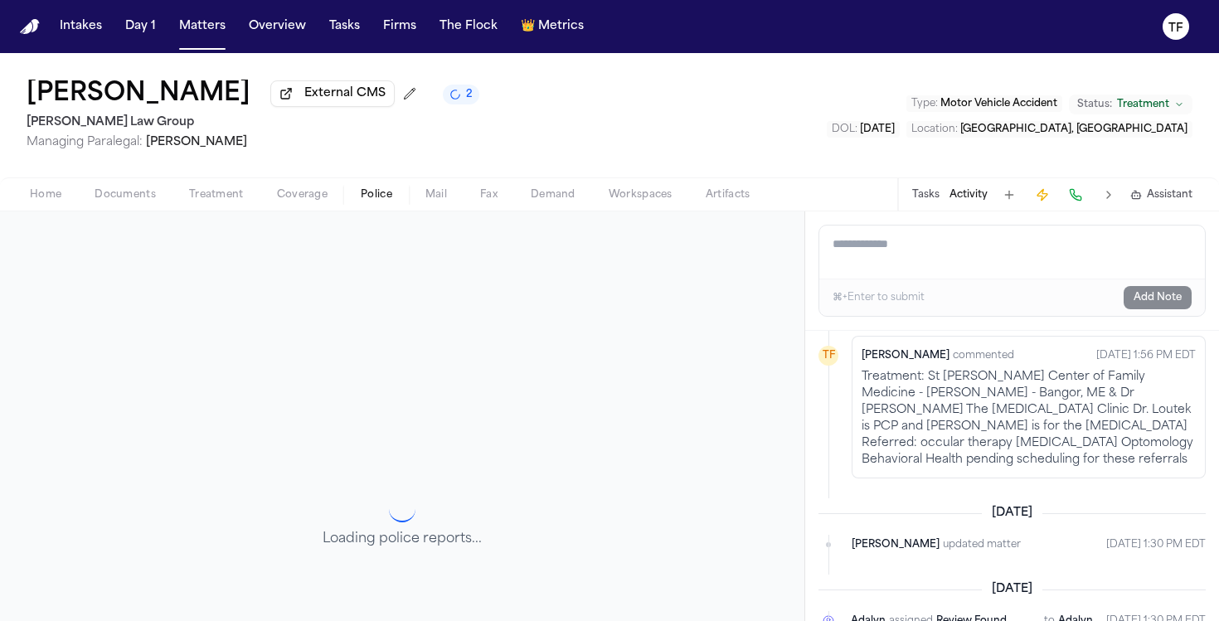
click at [371, 201] on span "Police" at bounding box center [377, 194] width 32 height 13
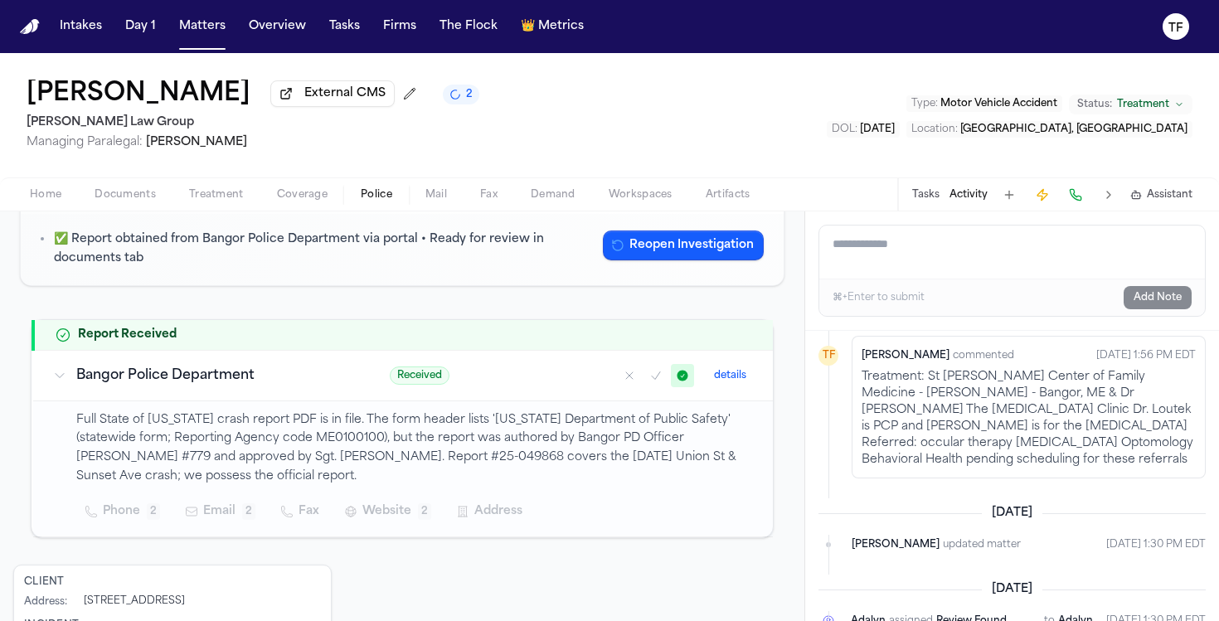
scroll to position [177, 0]
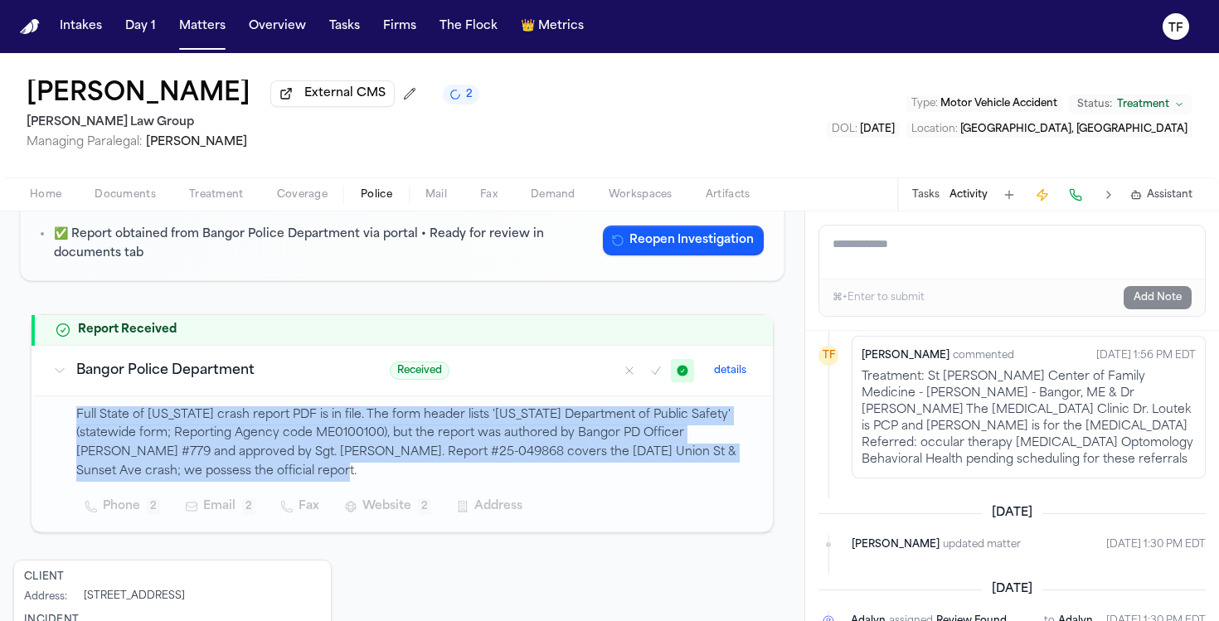
drag, startPoint x: 260, startPoint y: 477, endPoint x: 62, endPoint y: 416, distance: 206.5
click at [62, 416] on td "Full State of [US_STATE] crash report PDF is in file. The form header lists '[U…" at bounding box center [403, 464] width 740 height 136
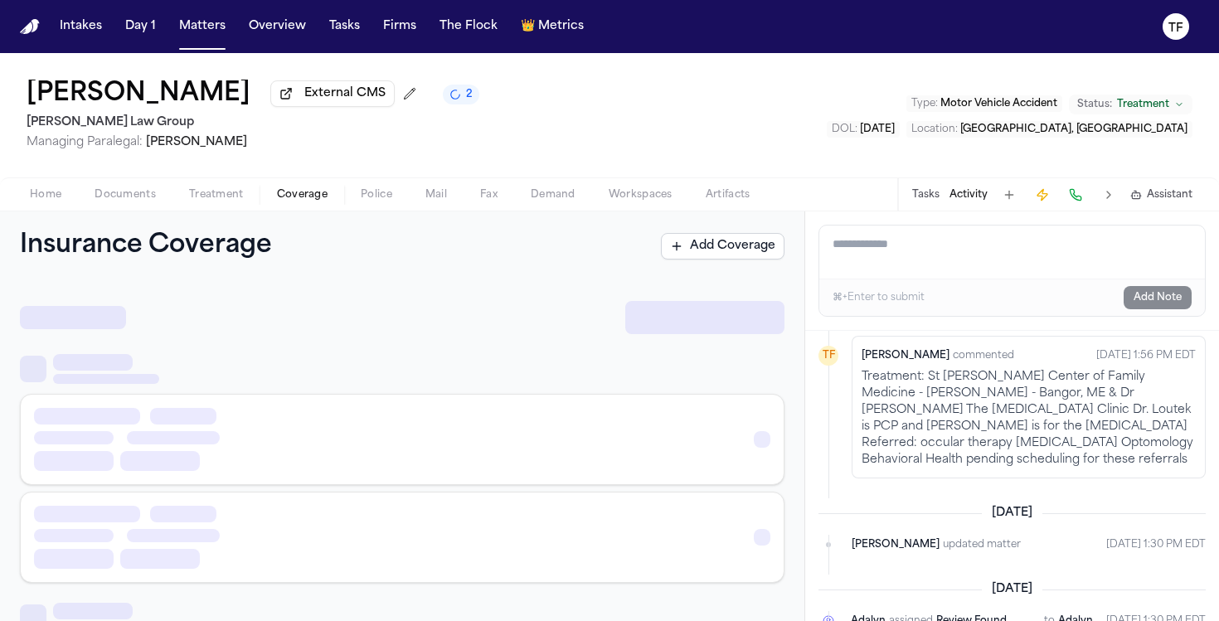
click at [288, 196] on span "Coverage" at bounding box center [302, 194] width 51 height 13
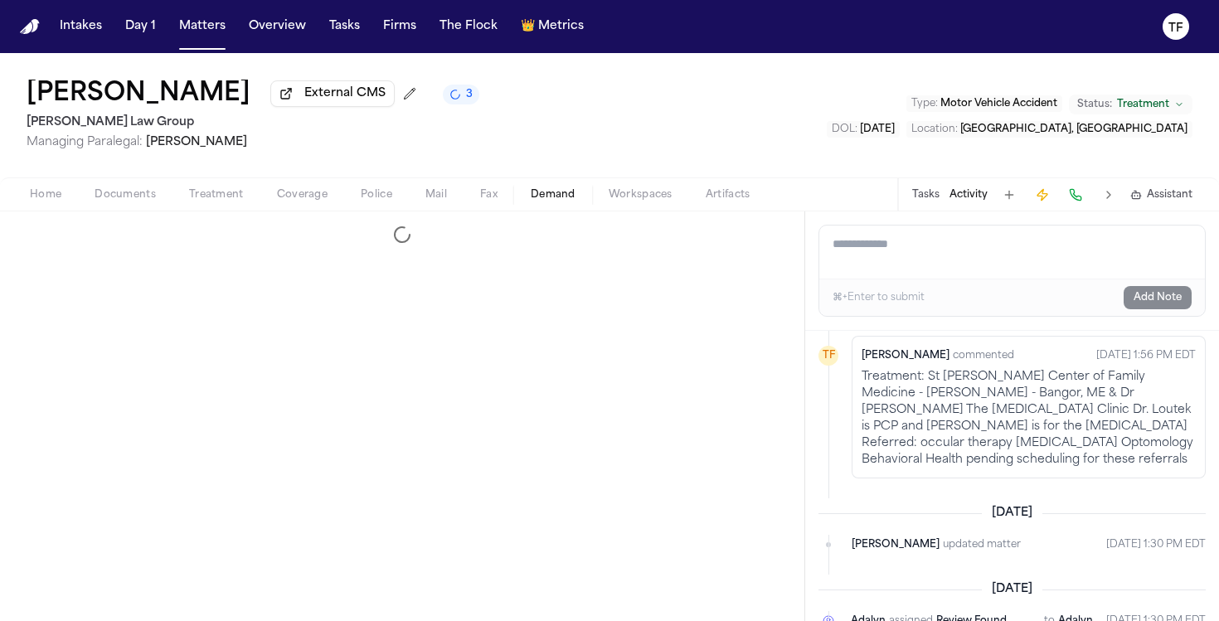
click at [538, 199] on span "Demand" at bounding box center [553, 194] width 45 height 13
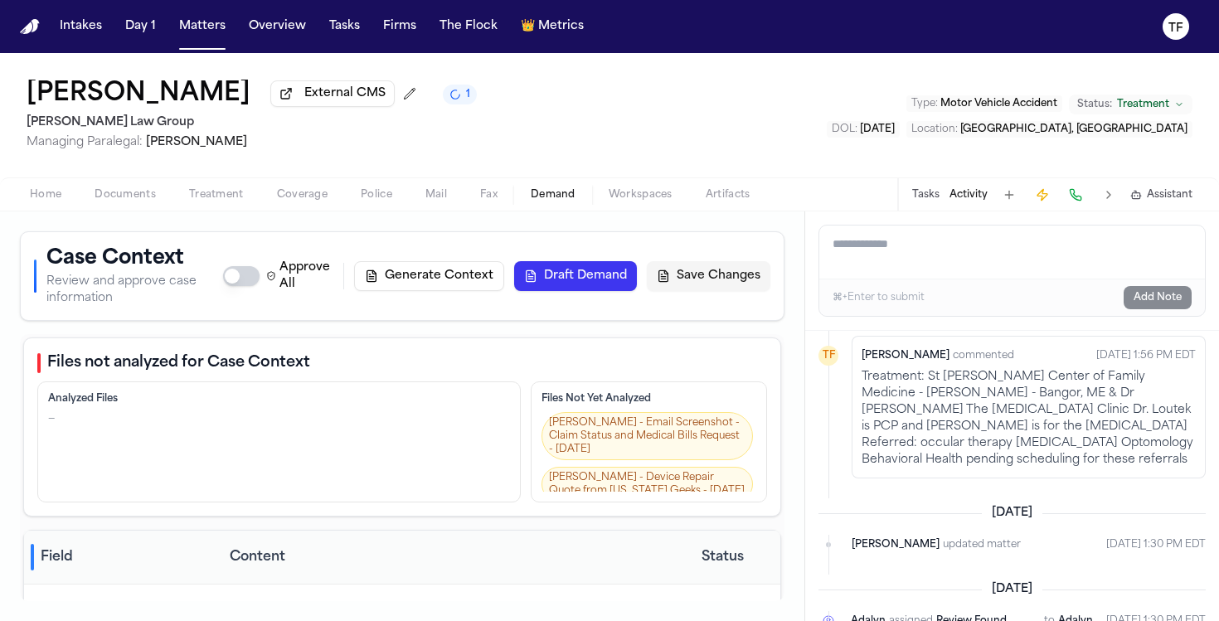
click at [96, 192] on span "Documents" at bounding box center [125, 194] width 61 height 13
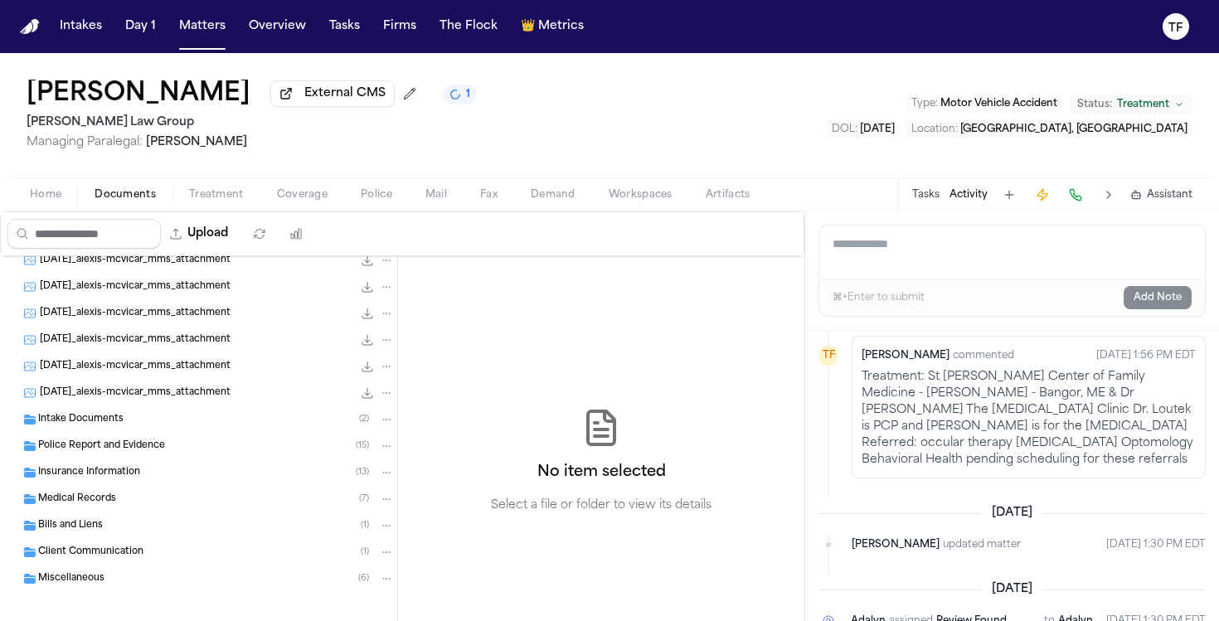
scroll to position [100, 0]
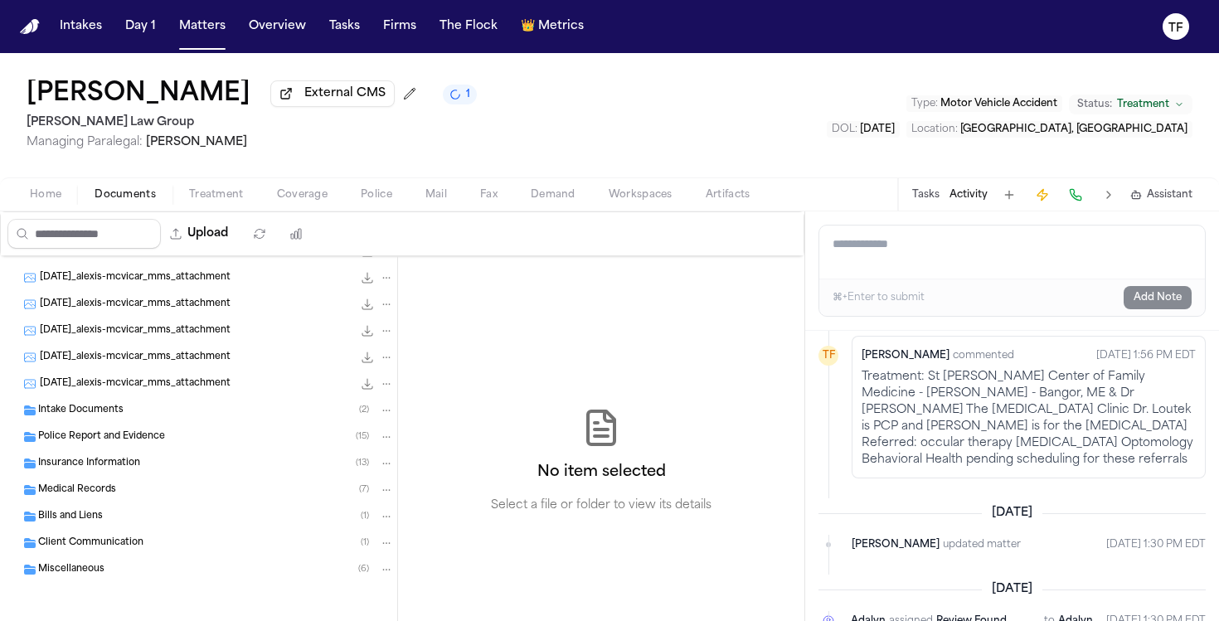
click at [119, 480] on div "Medical Records ( 7 )" at bounding box center [198, 490] width 397 height 27
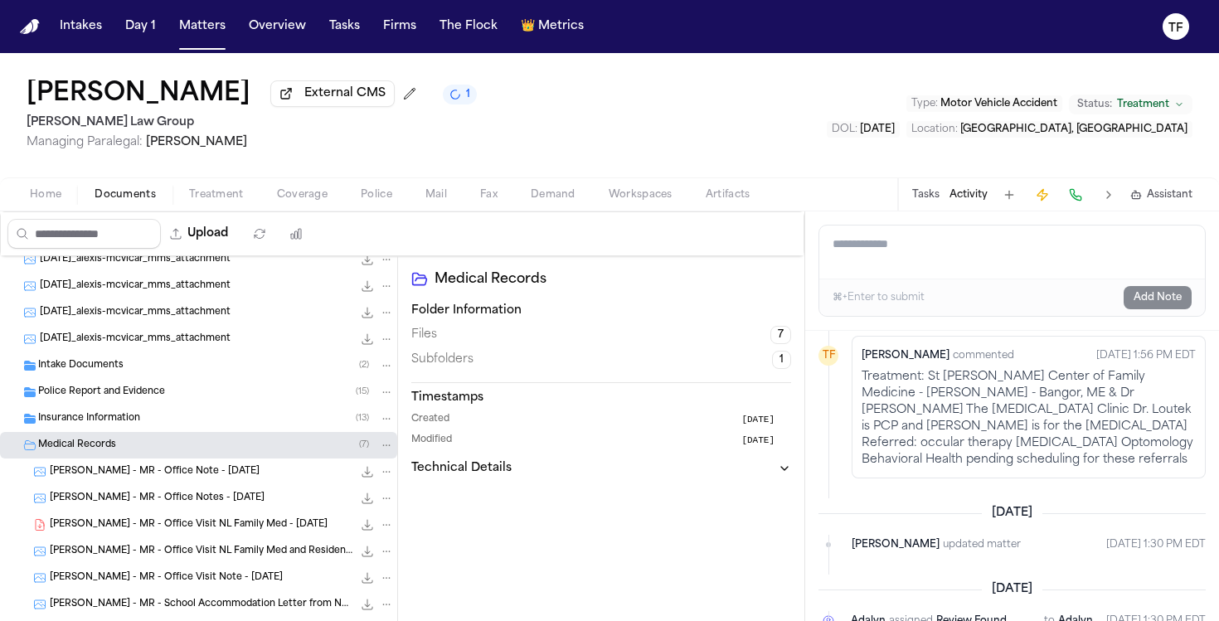
scroll to position [237, 0]
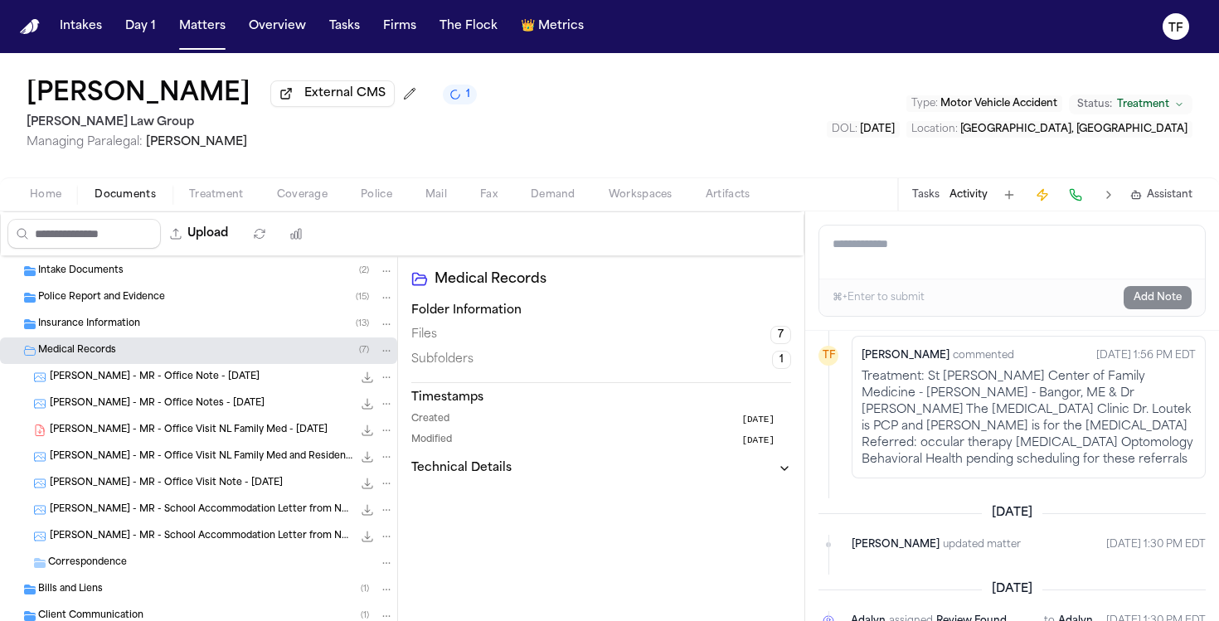
click at [550, 211] on div "Home Documents Treatment Coverage Police Mail Fax Demand Workspaces Artifacts T…" at bounding box center [609, 193] width 1219 height 33
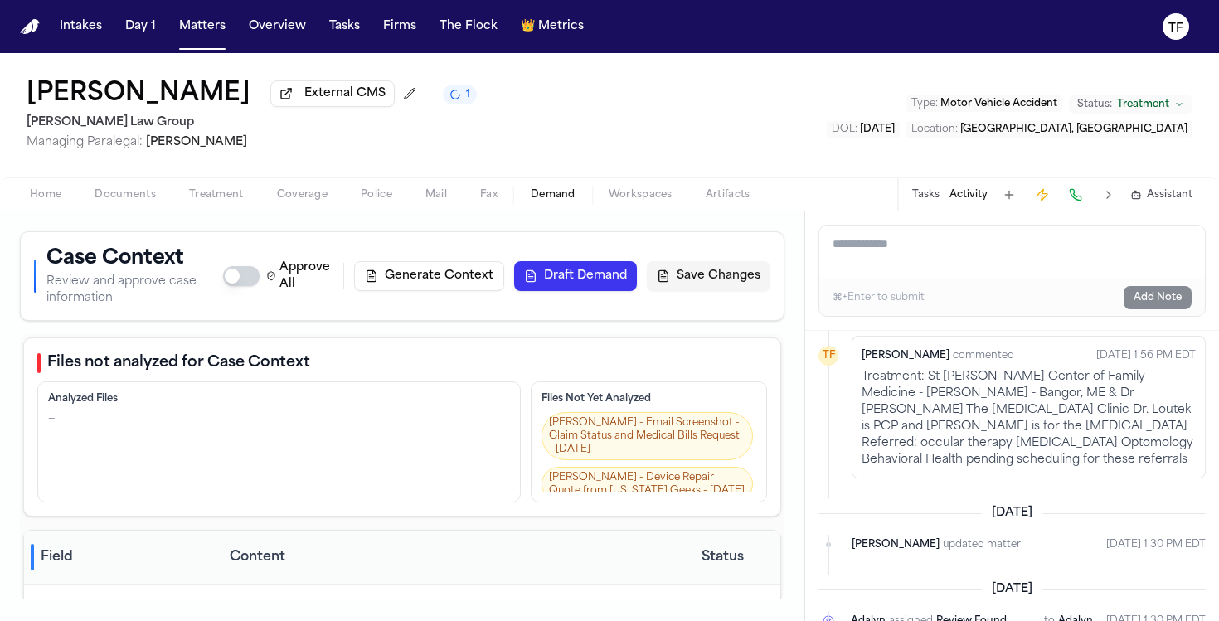
click at [548, 202] on span "Demand" at bounding box center [553, 194] width 45 height 13
click at [44, 208] on div "Home Documents Treatment Coverage Police Mail Fax Demand Workspaces Artifacts T…" at bounding box center [609, 193] width 1219 height 33
click at [44, 211] on div "Home Documents Treatment Coverage Police Mail Fax Demand Workspaces Artifacts T…" at bounding box center [609, 193] width 1219 height 33
click at [44, 202] on span "Home" at bounding box center [46, 194] width 32 height 13
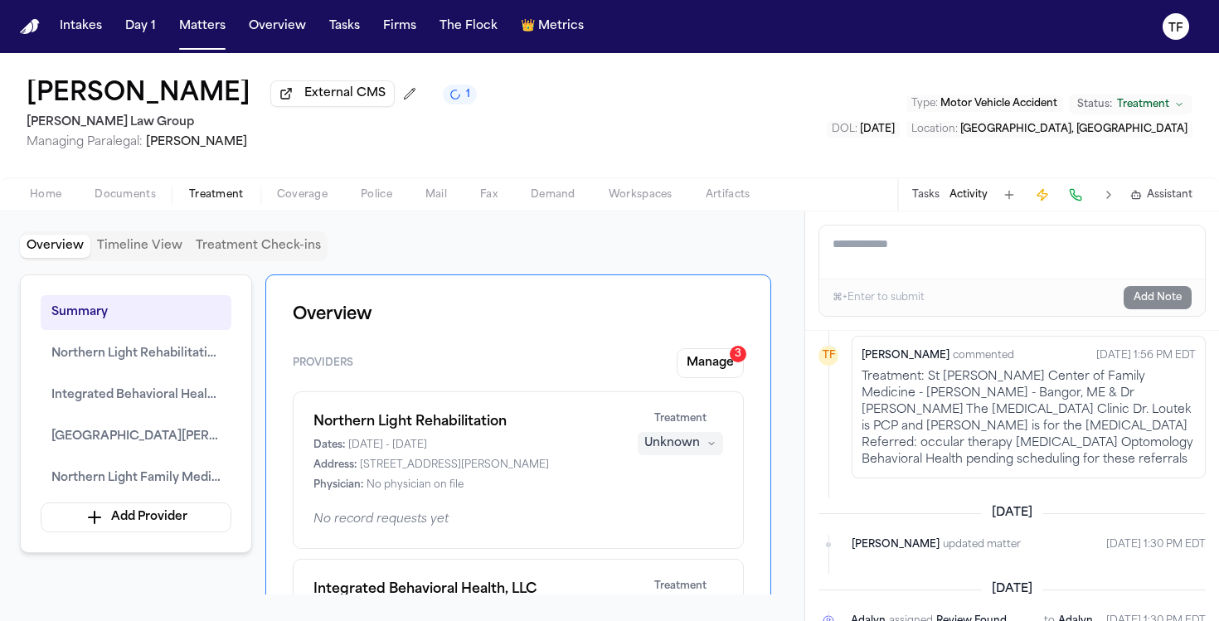
click at [219, 196] on span "Treatment" at bounding box center [216, 194] width 55 height 13
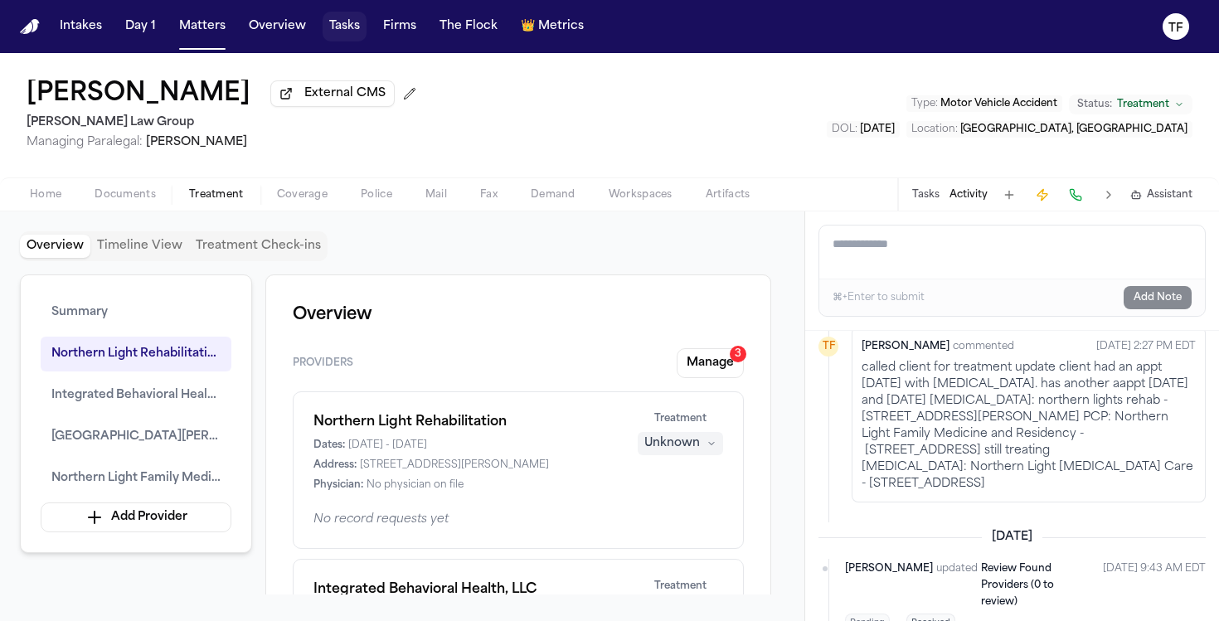
click at [338, 25] on button "Tasks" at bounding box center [345, 27] width 44 height 30
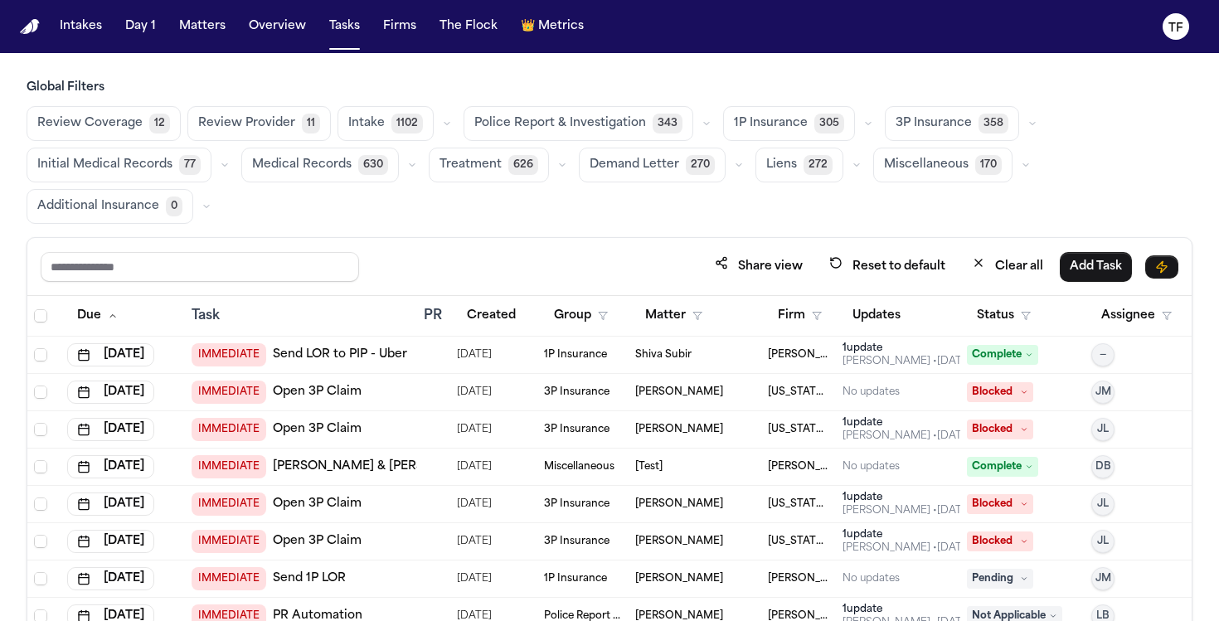
click at [741, 115] on span "1P Insurance" at bounding box center [771, 123] width 74 height 17
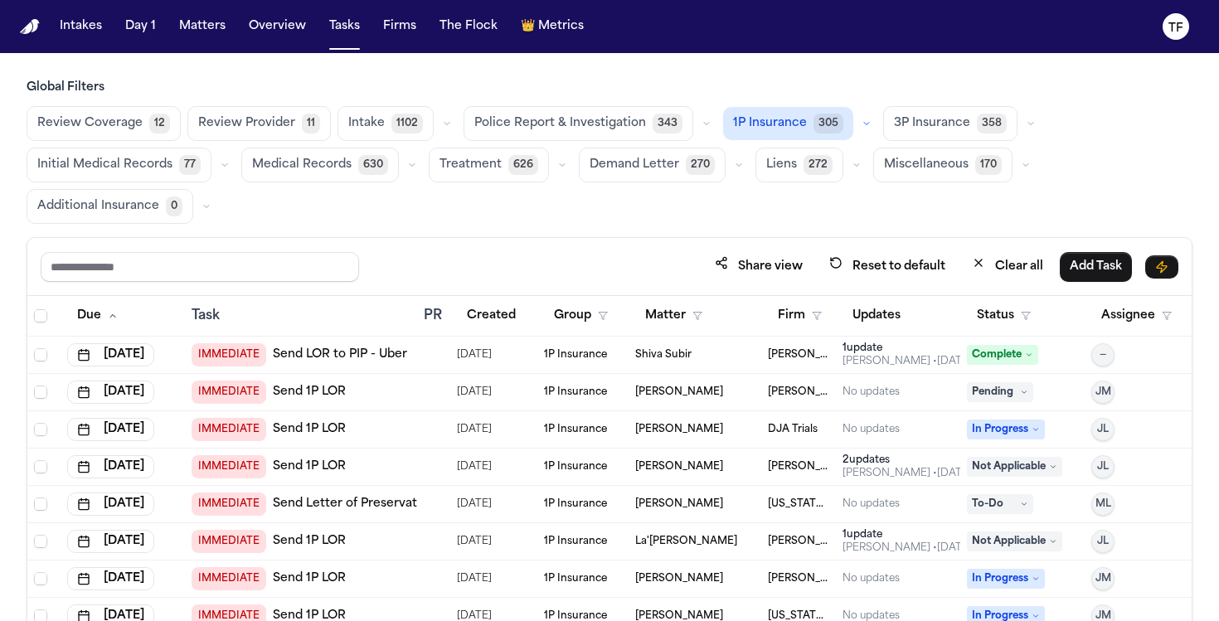
click at [91, 125] on span "Review Coverage" at bounding box center [89, 123] width 105 height 17
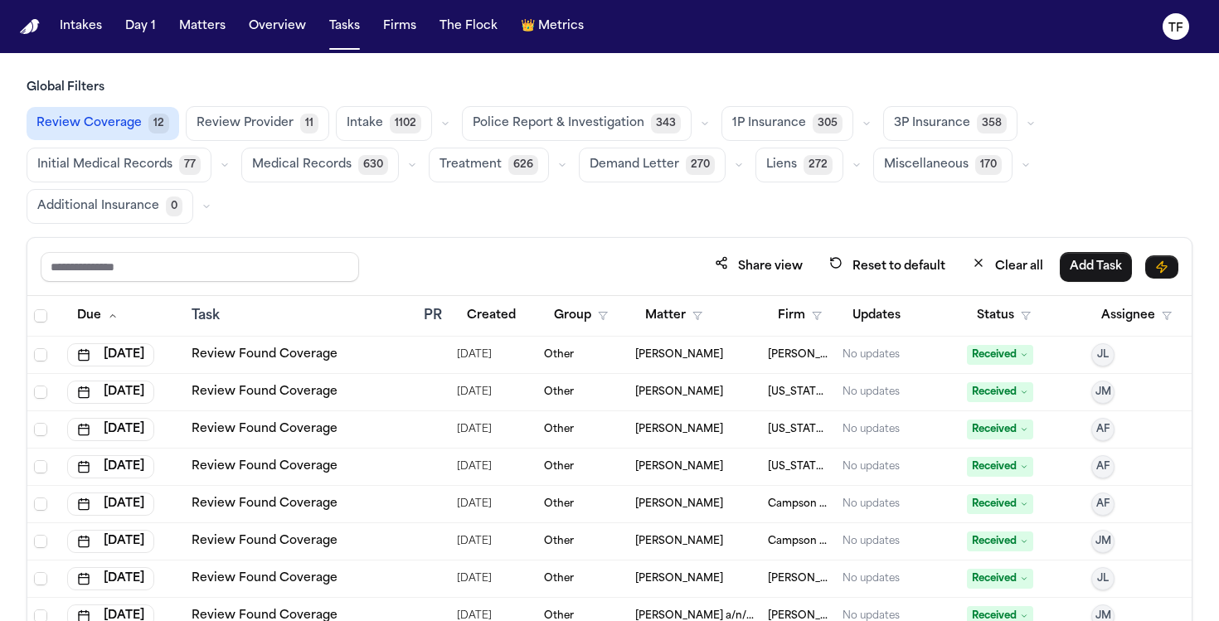
click at [315, 243] on div "Share view Reset to default Clear all Add Task" at bounding box center [609, 267] width 1164 height 58
click at [315, 266] on input "text" at bounding box center [200, 267] width 318 height 30
click at [203, 29] on button "Matters" at bounding box center [203, 27] width 60 height 30
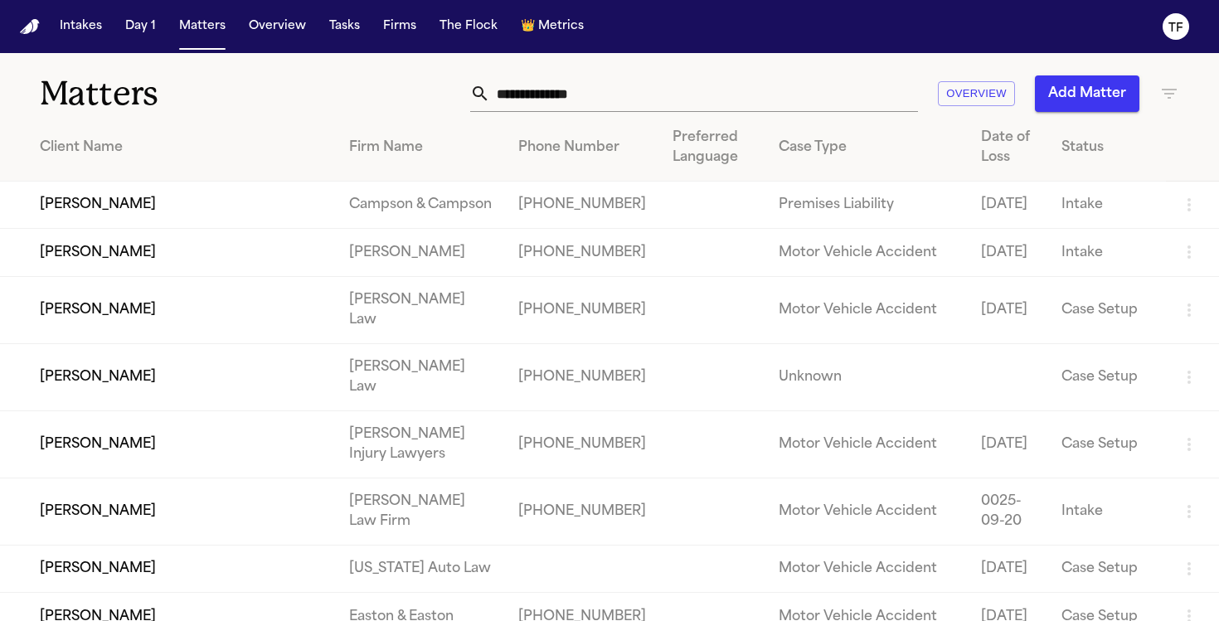
click at [590, 104] on input "text" at bounding box center [704, 93] width 428 height 36
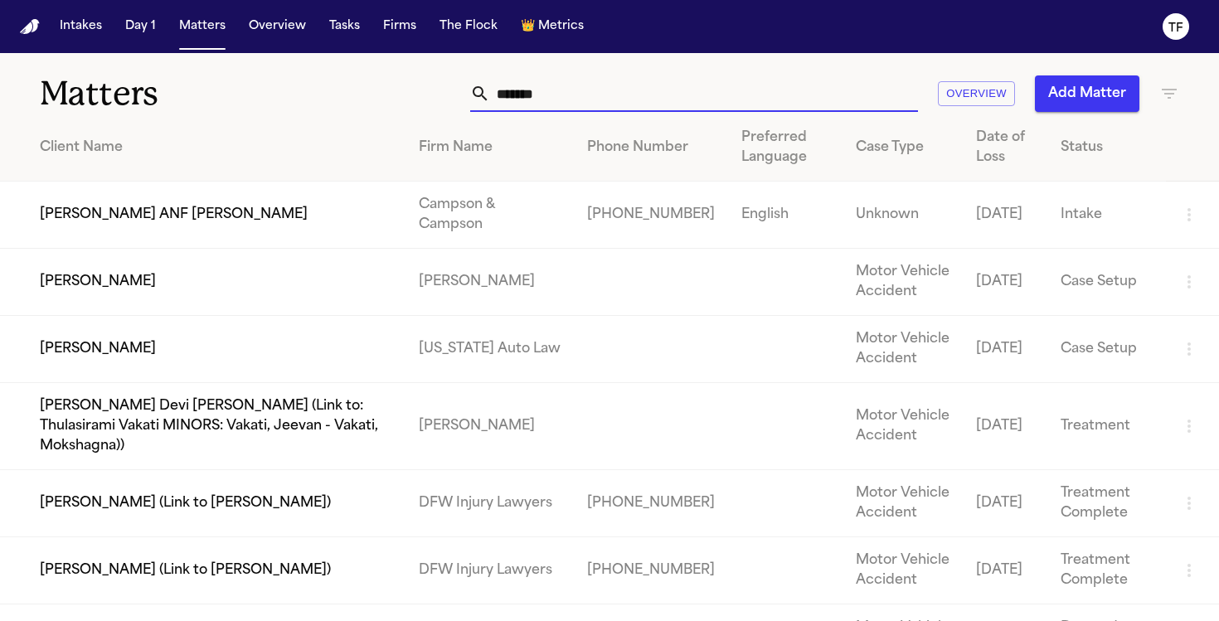
type input "*******"
click at [192, 277] on td "[PERSON_NAME]" at bounding box center [203, 282] width 406 height 67
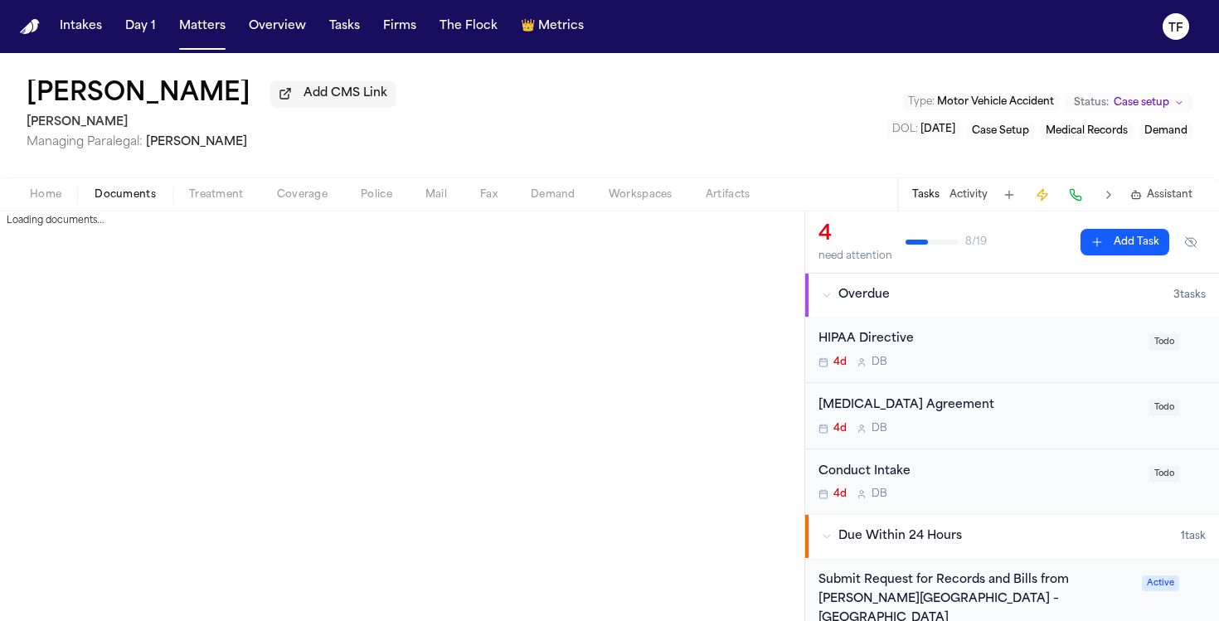
click at [98, 191] on span "Documents" at bounding box center [125, 194] width 61 height 13
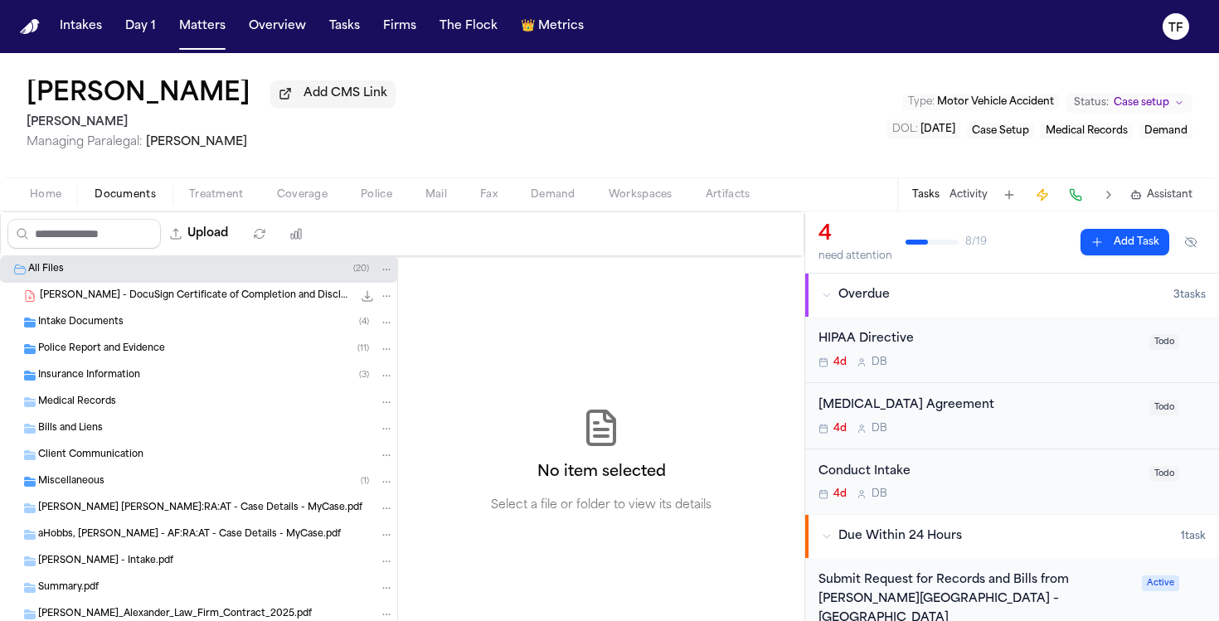
click at [101, 380] on span "Insurance Information" at bounding box center [89, 376] width 102 height 14
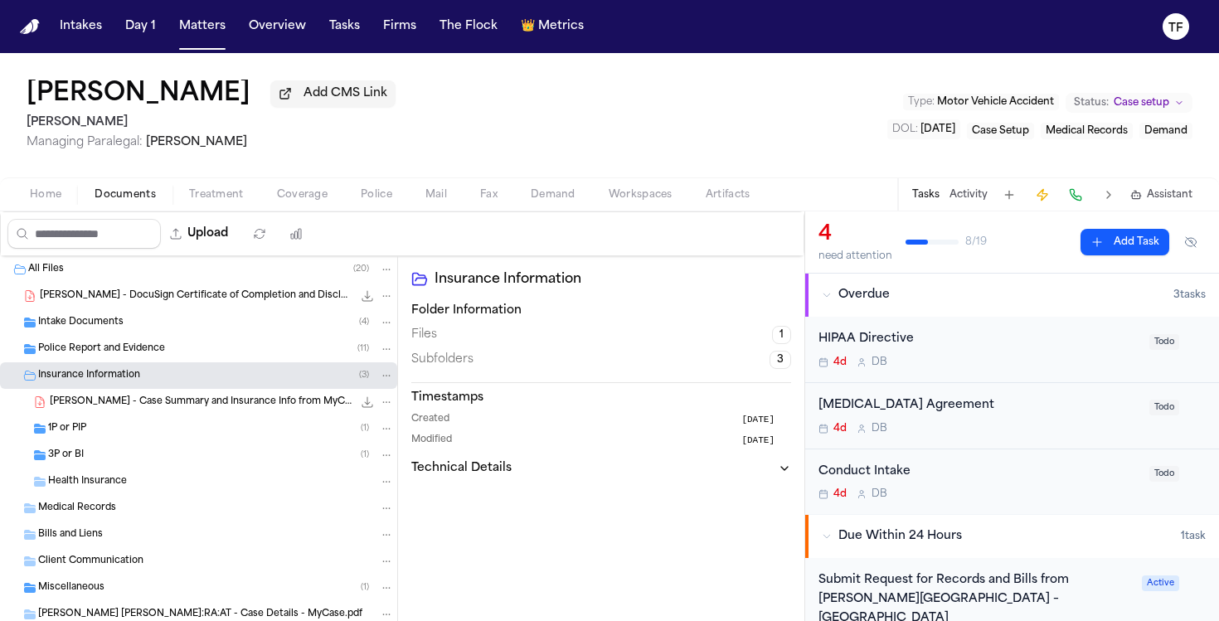
click at [102, 440] on div "1P or PIP ( 1 )" at bounding box center [198, 428] width 397 height 27
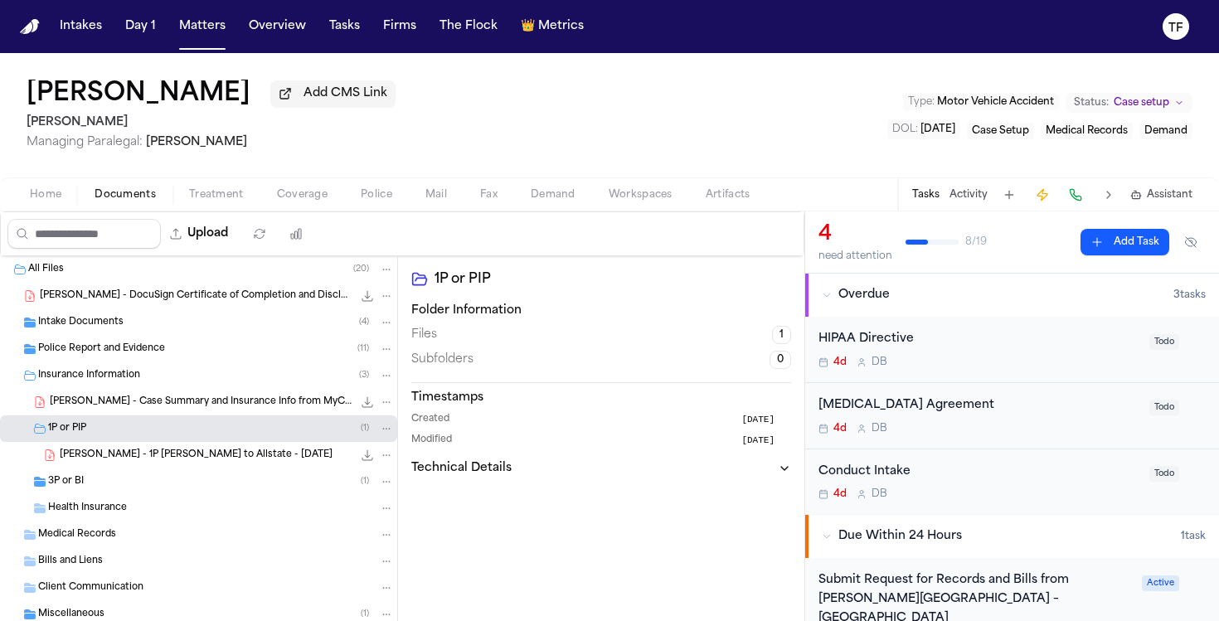
click at [90, 489] on div "3P or BI ( 1 )" at bounding box center [221, 481] width 346 height 15
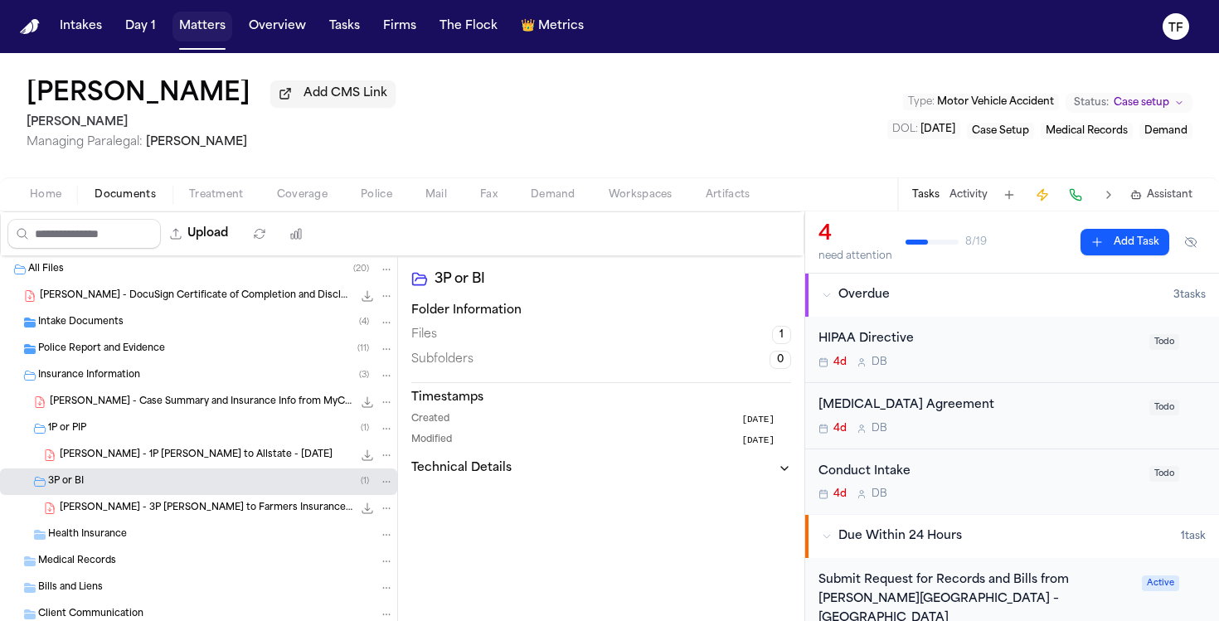
click at [214, 37] on button "Matters" at bounding box center [203, 27] width 60 height 30
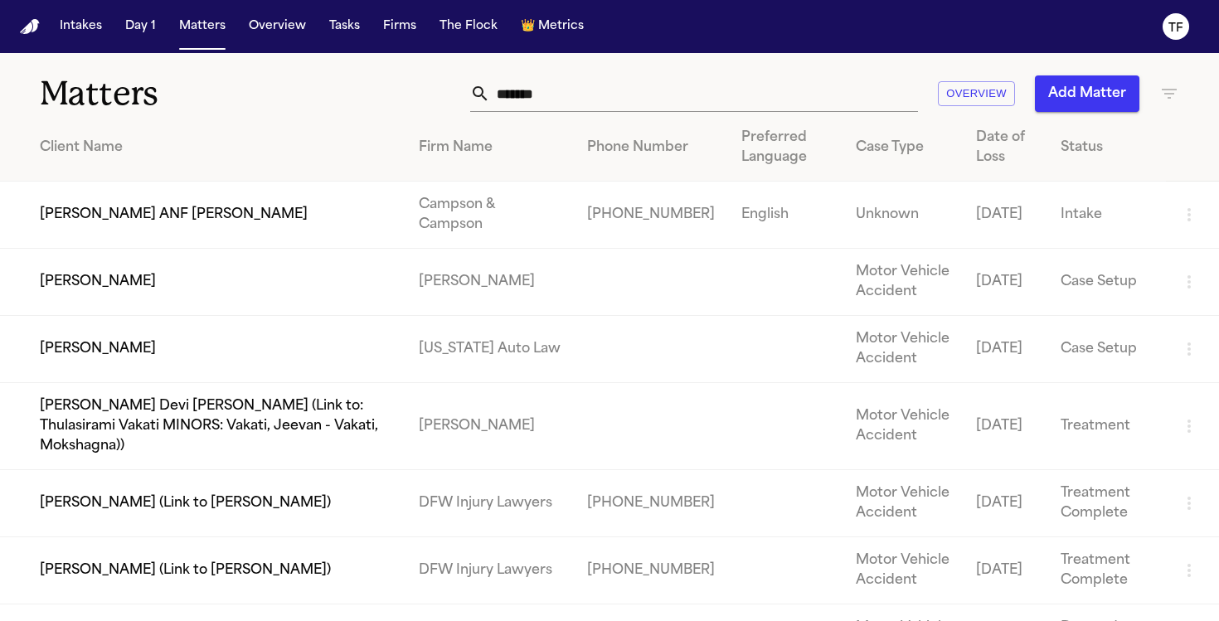
click at [695, 313] on td at bounding box center [651, 282] width 154 height 67
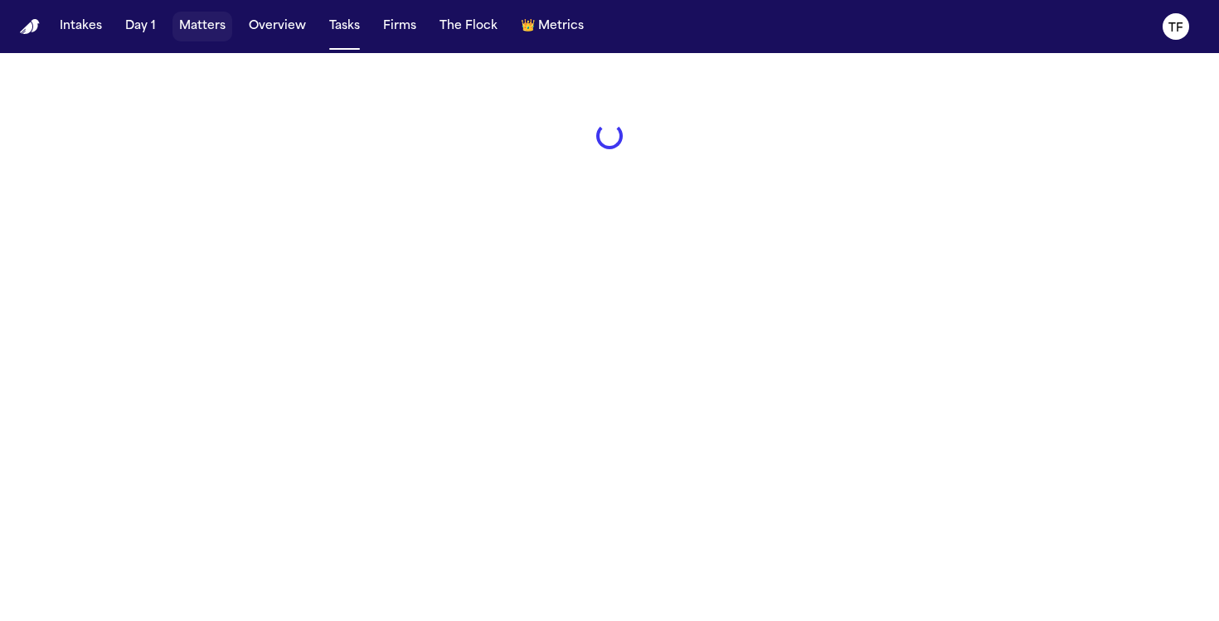
click at [190, 36] on button "Matters" at bounding box center [203, 27] width 60 height 30
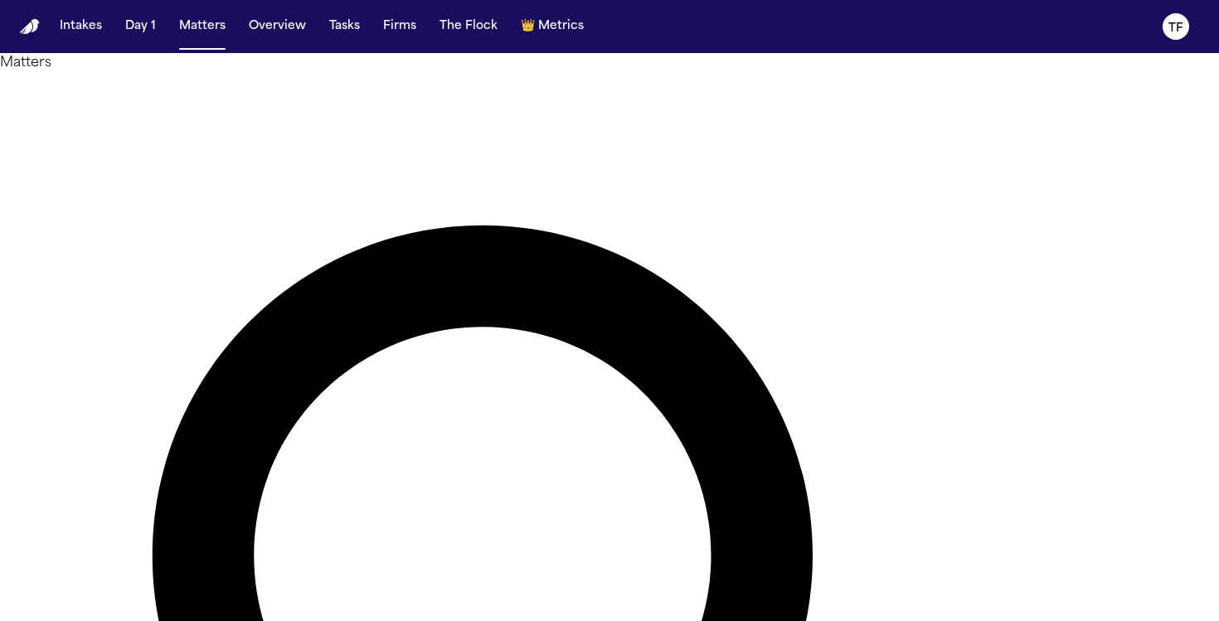
type input "****"
click at [1062, 220] on li "Heppenstall & [PERSON_NAME]" at bounding box center [1078, 218] width 236 height 20
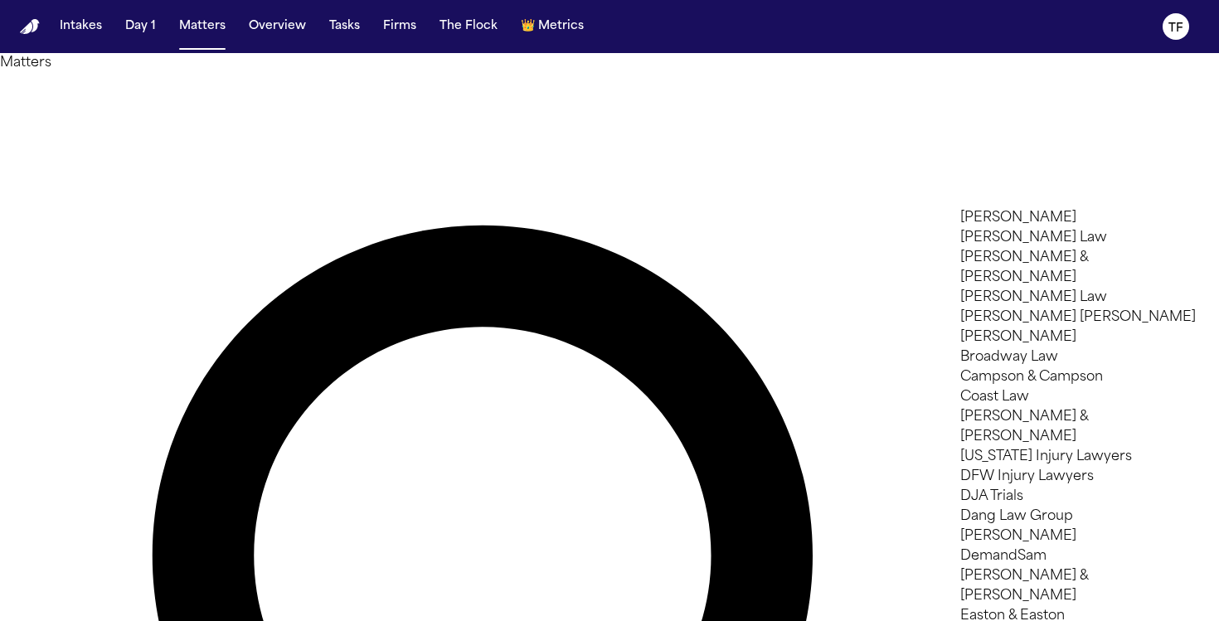
click at [82, 620] on div at bounding box center [609, 621] width 1219 height 0
